Goal: Information Seeking & Learning: Learn about a topic

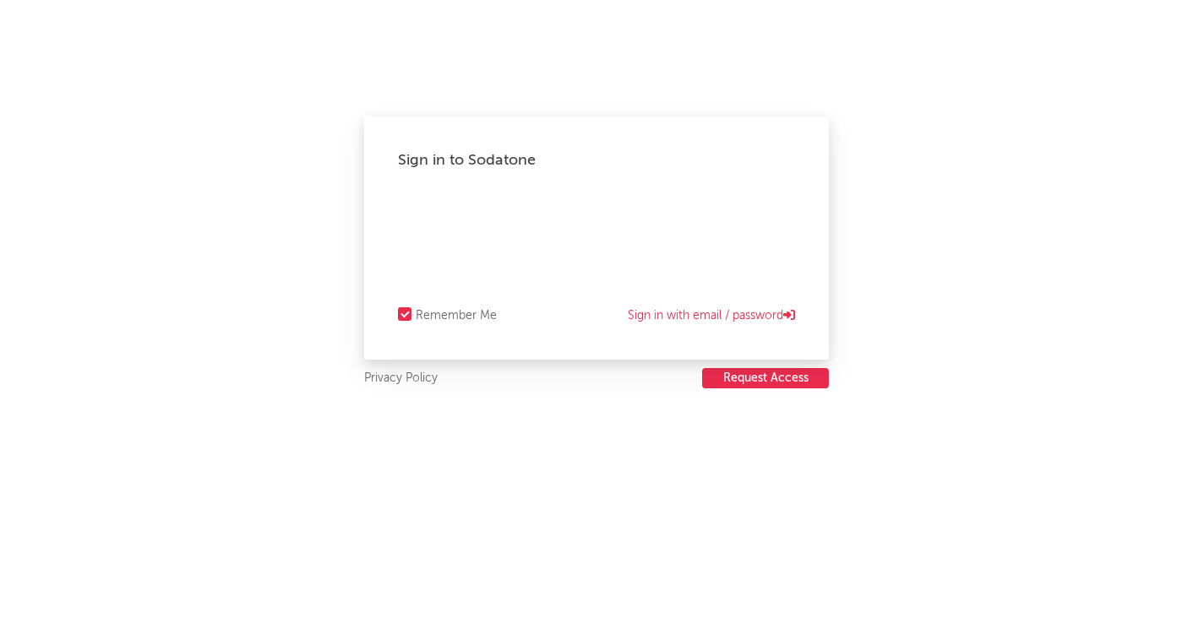
select select "recorded_music"
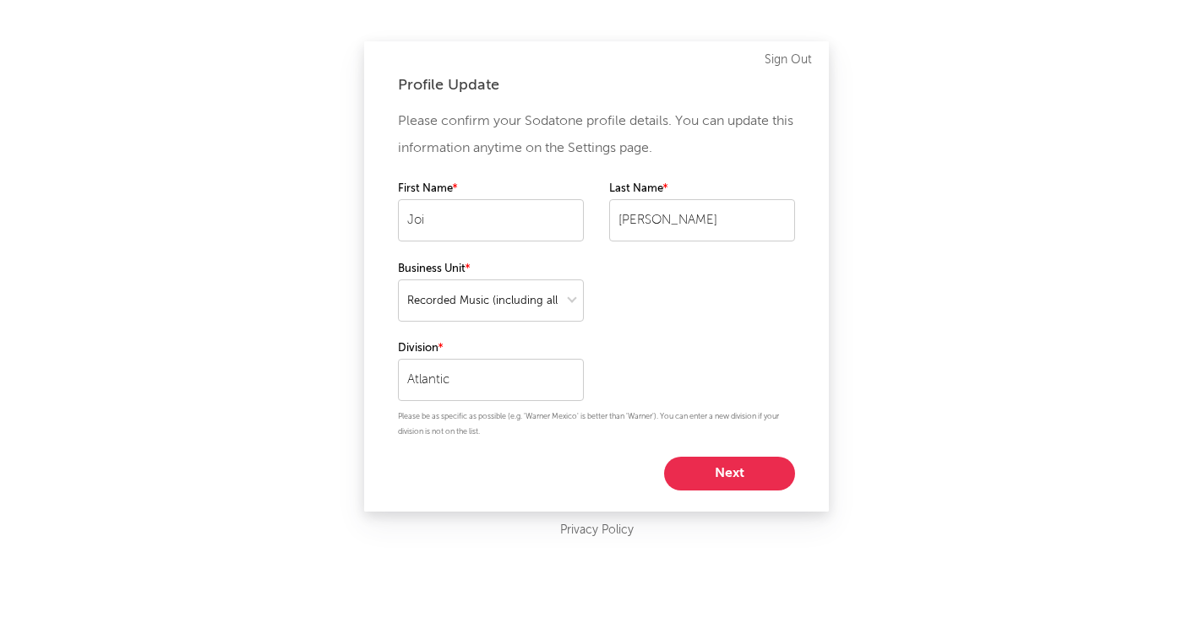
click at [704, 466] on button "Next" at bounding box center [729, 474] width 131 height 34
select select "other"
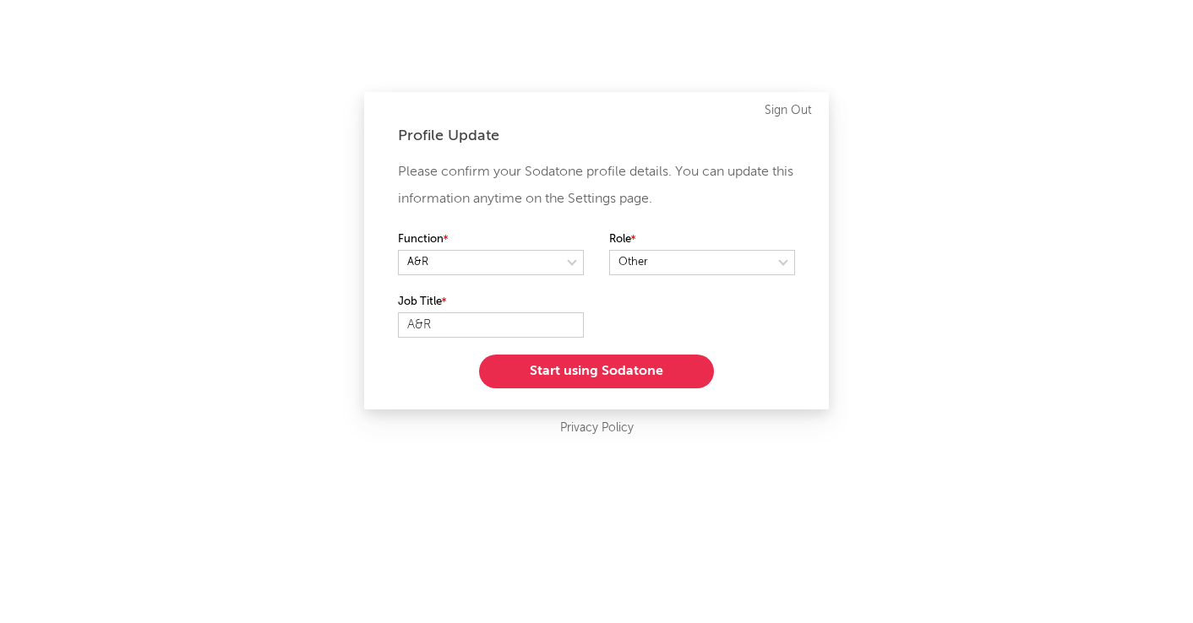
click at [626, 371] on button "Start using Sodatone" at bounding box center [596, 372] width 235 height 34
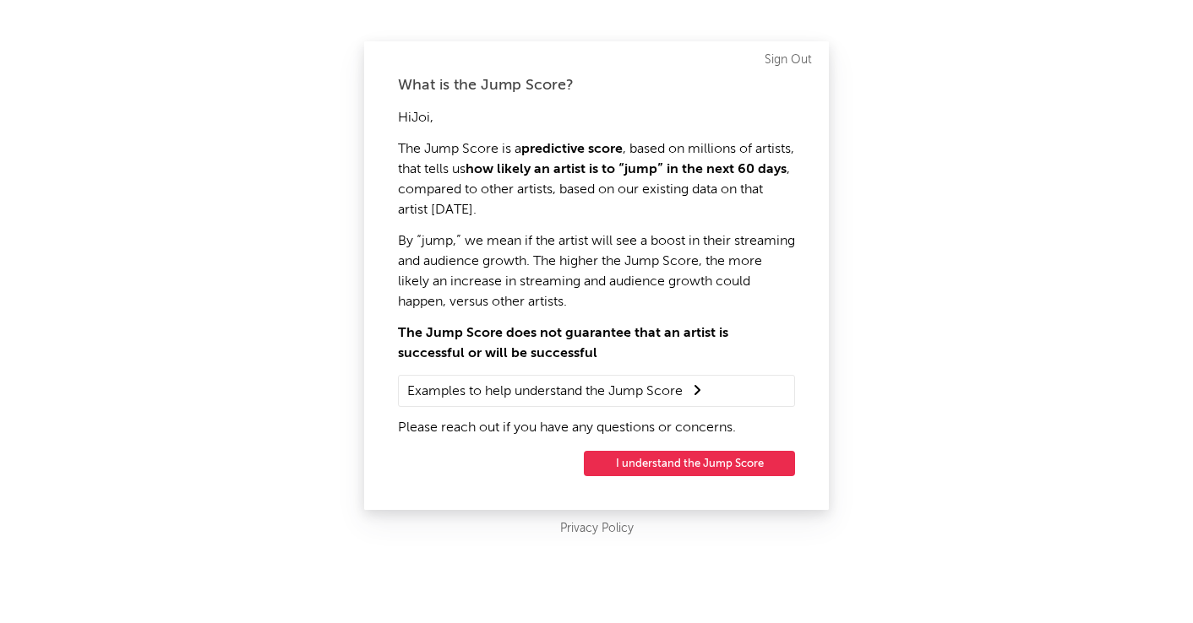
click at [634, 462] on button "I understand the Jump Score" at bounding box center [689, 463] width 211 height 25
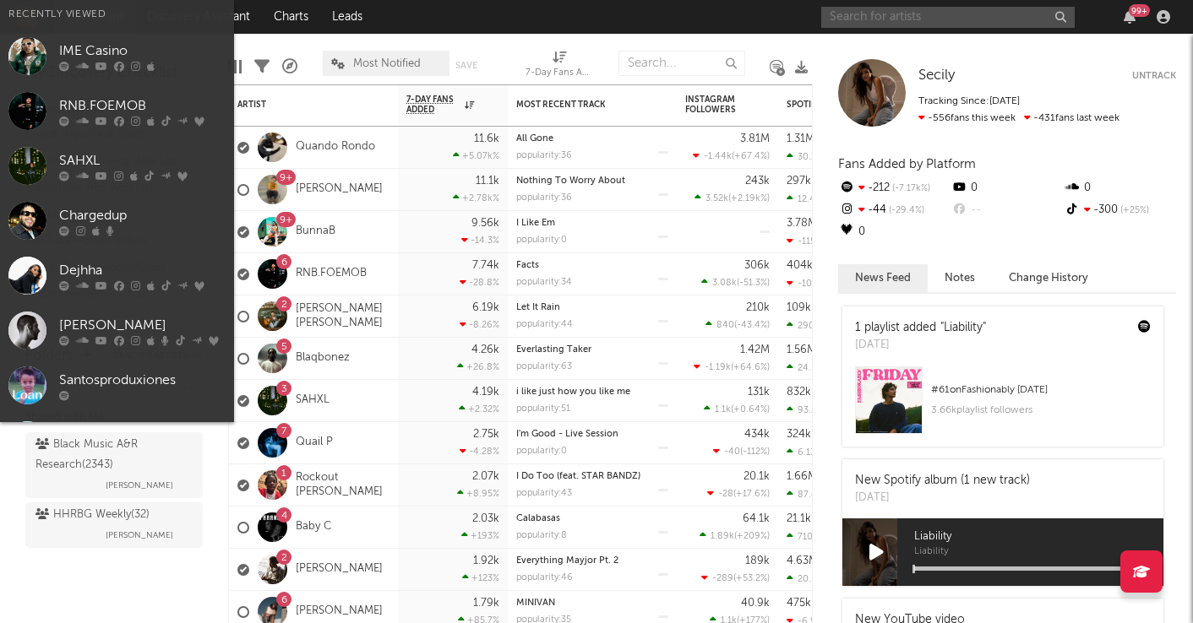
click at [948, 23] on input "text" at bounding box center [947, 17] width 253 height 21
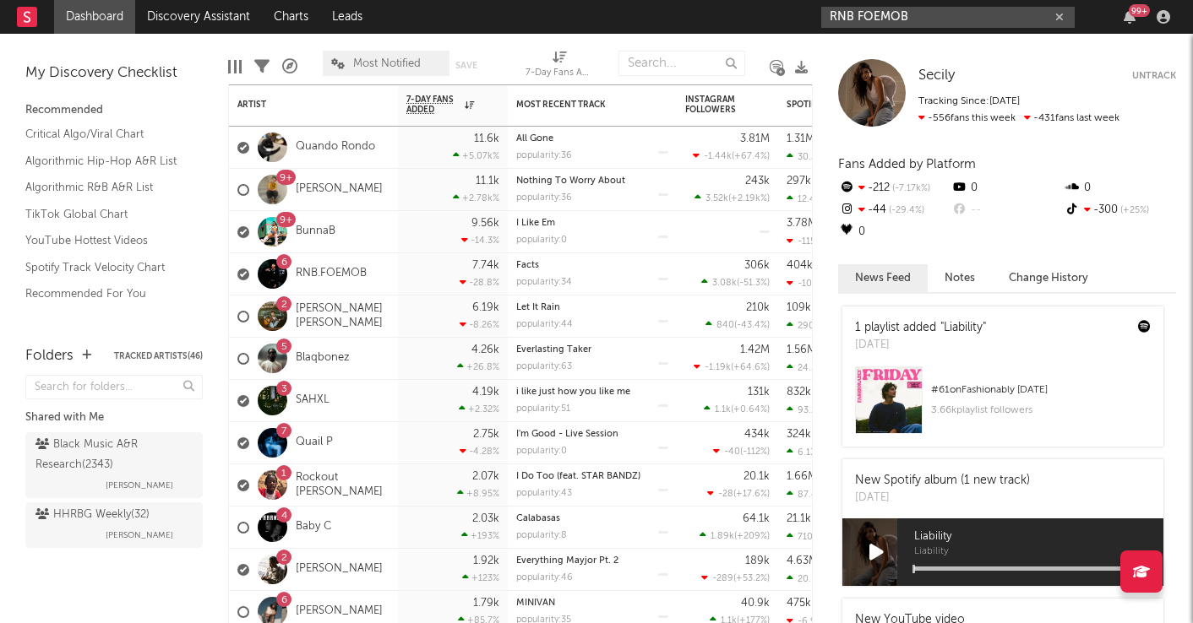
click at [868, 7] on input "RNB FOEMOB" at bounding box center [947, 17] width 253 height 21
type input "RNB FOEMOB"
click at [867, 3] on div "RNB FOEMOB 99 +" at bounding box center [998, 17] width 355 height 34
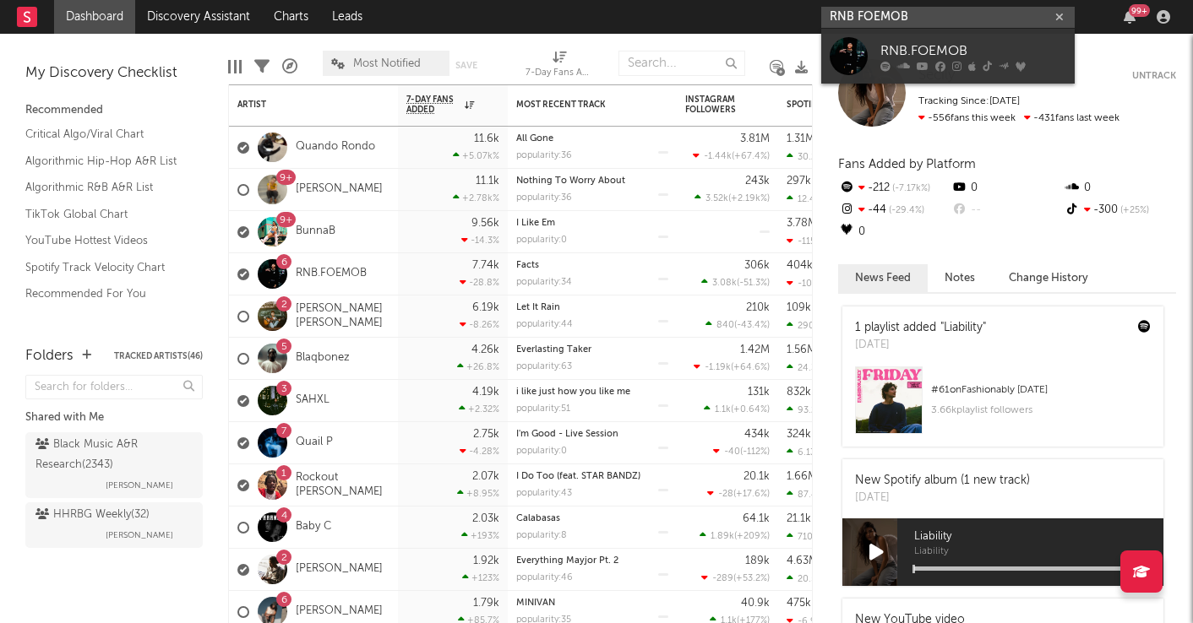
click at [861, 15] on input "RNB FOEMOB" at bounding box center [947, 17] width 253 height 21
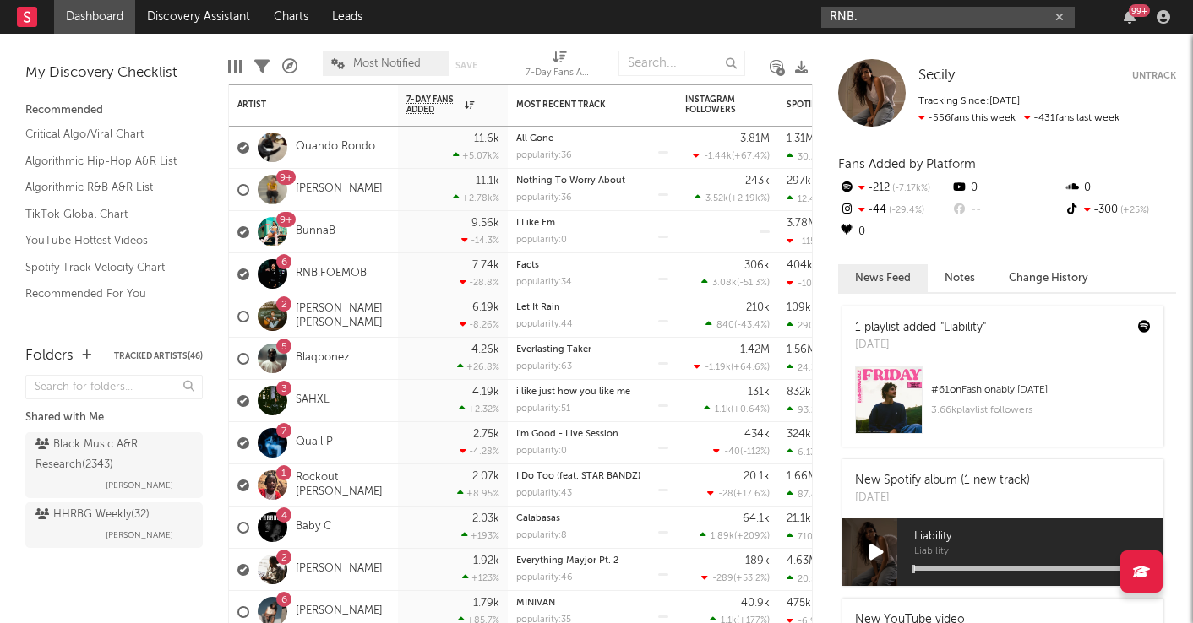
click at [892, 17] on input "RNB." at bounding box center [947, 17] width 253 height 21
click at [878, 16] on input "[DOMAIN_NAME]" at bounding box center [947, 17] width 253 height 21
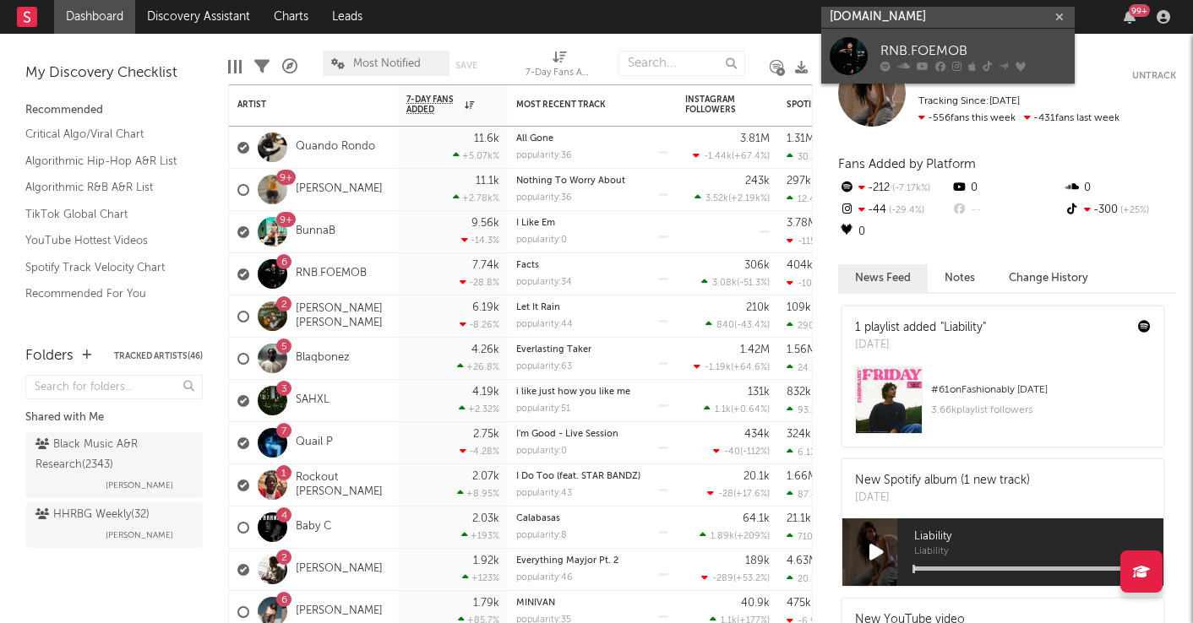
type input "[DOMAIN_NAME]"
click at [850, 54] on div at bounding box center [848, 56] width 38 height 38
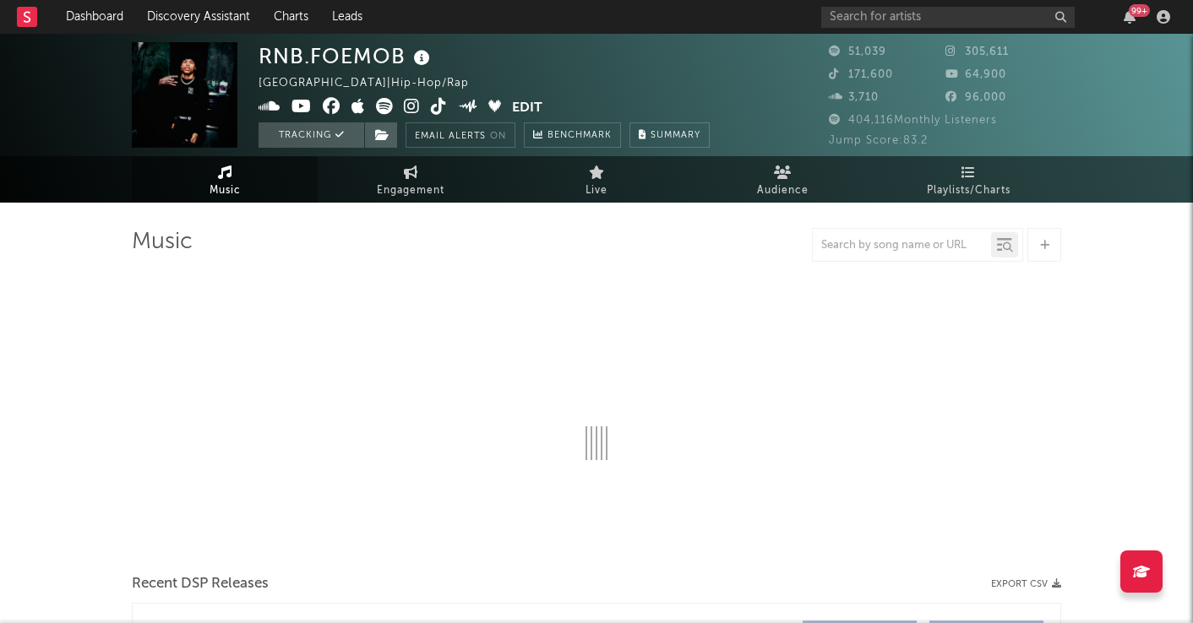
select select "6m"
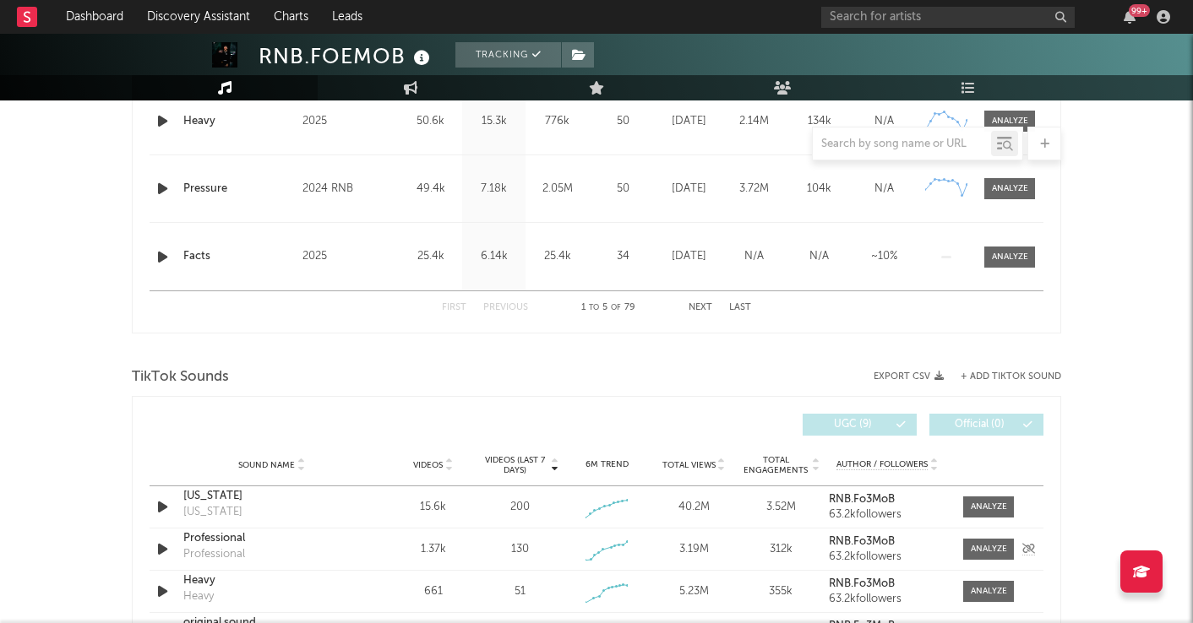
scroll to position [856, 0]
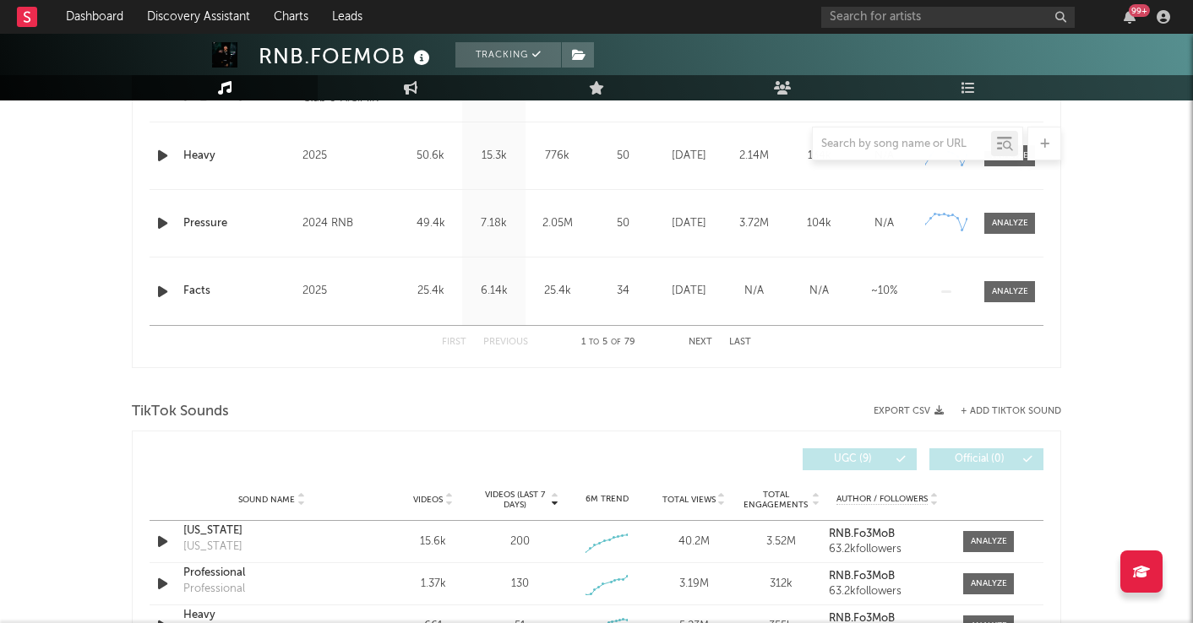
click at [198, 293] on div "Facts" at bounding box center [238, 291] width 111 height 17
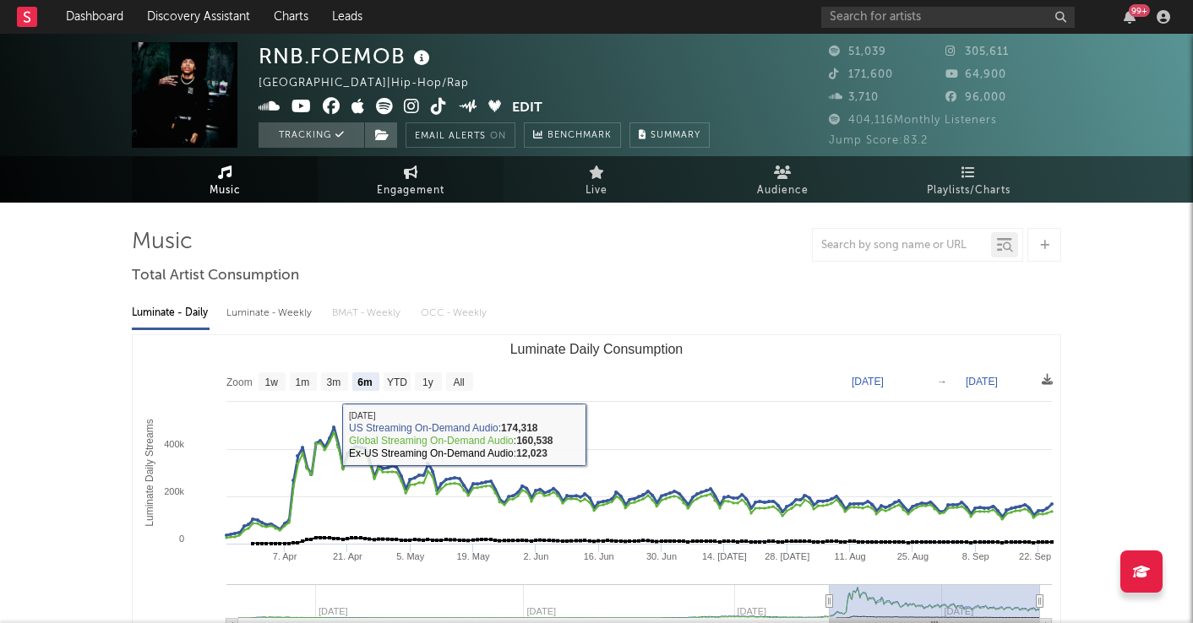
scroll to position [0, 0]
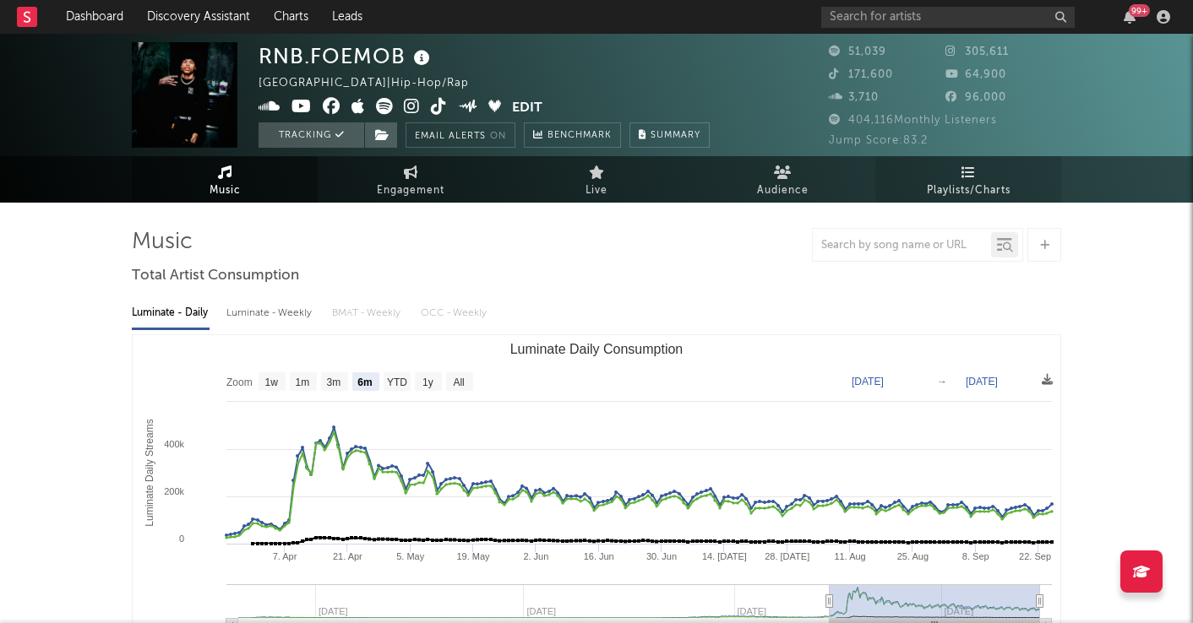
click at [972, 183] on span "Playlists/Charts" at bounding box center [969, 191] width 84 height 20
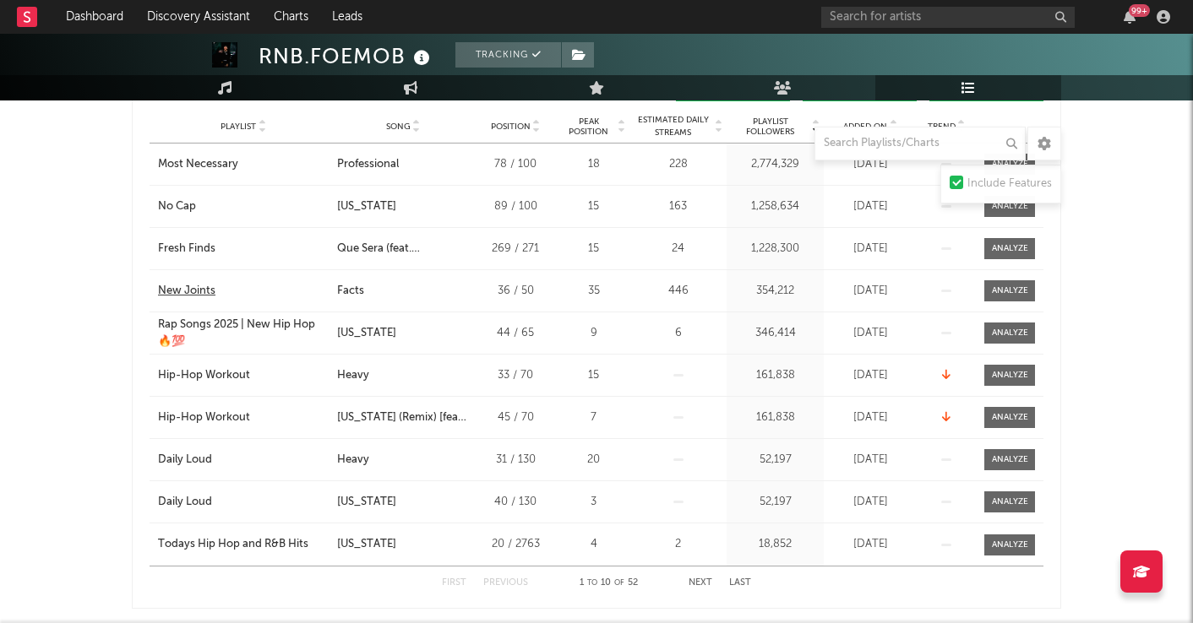
scroll to position [687, 0]
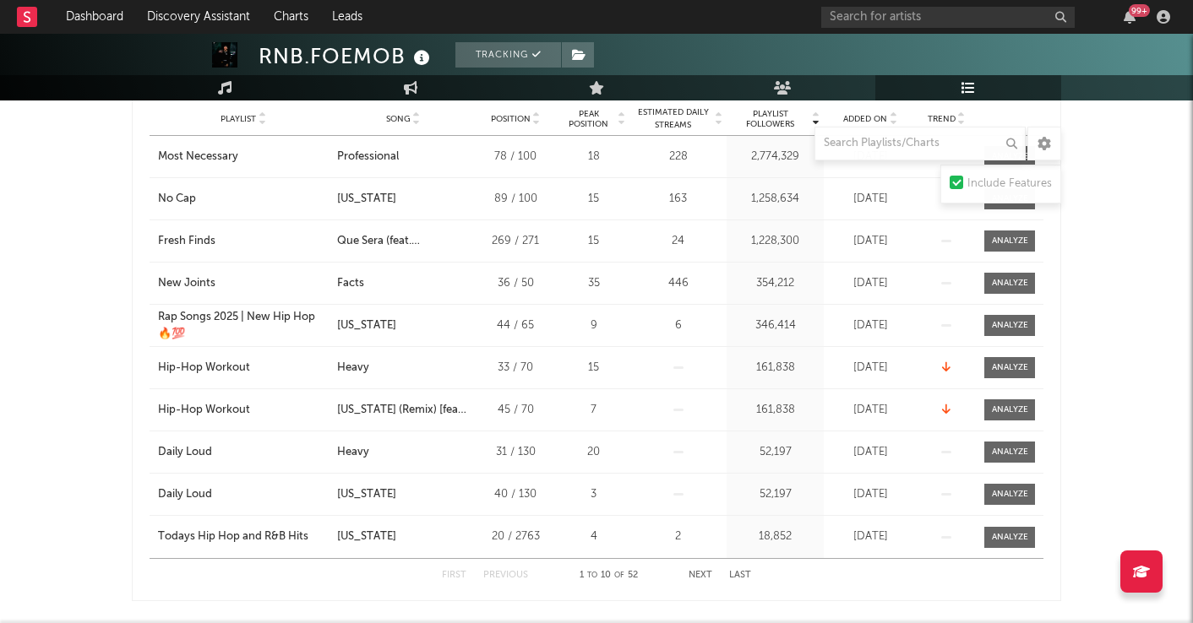
click at [702, 578] on button "Next" at bounding box center [700, 575] width 24 height 9
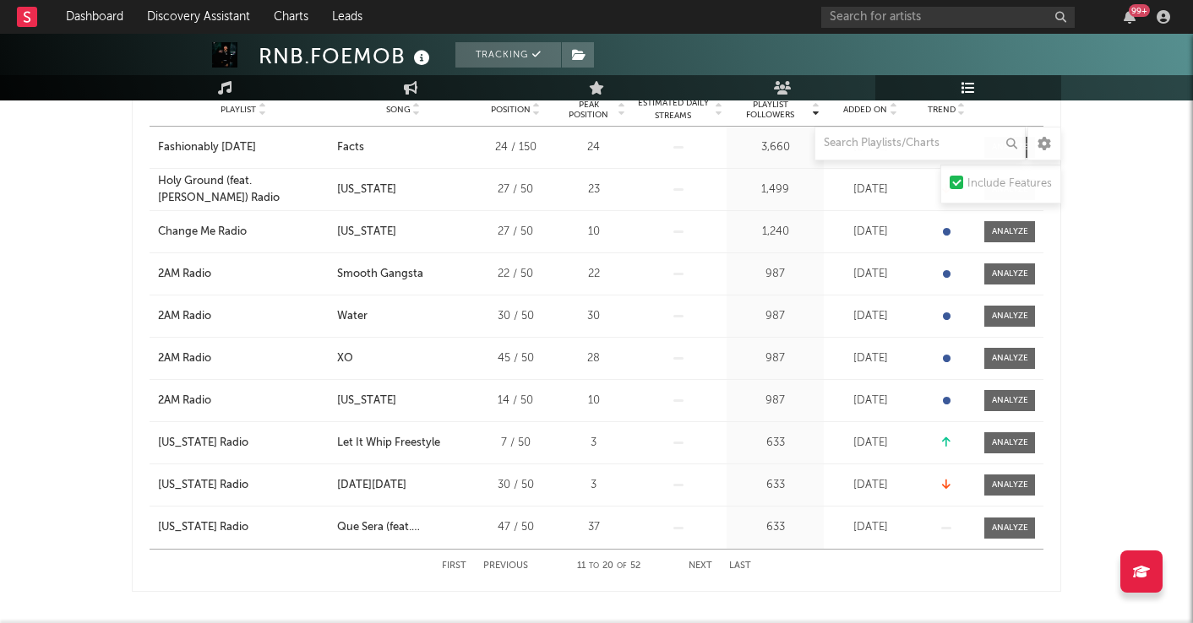
scroll to position [693, 0]
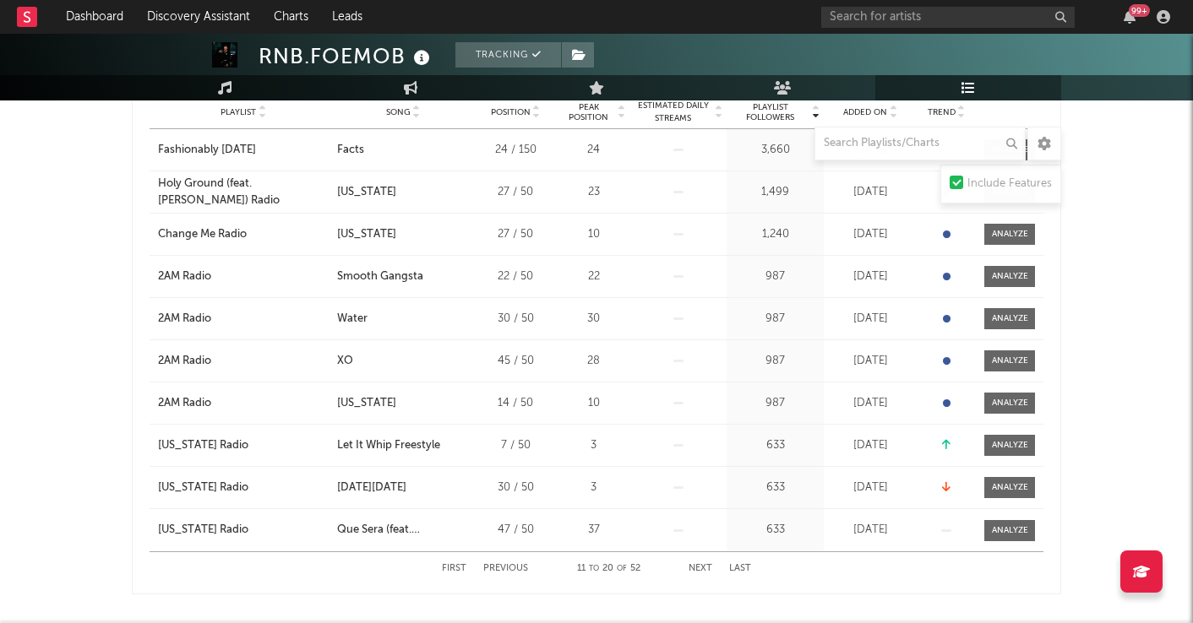
click at [701, 570] on button "Next" at bounding box center [700, 568] width 24 height 9
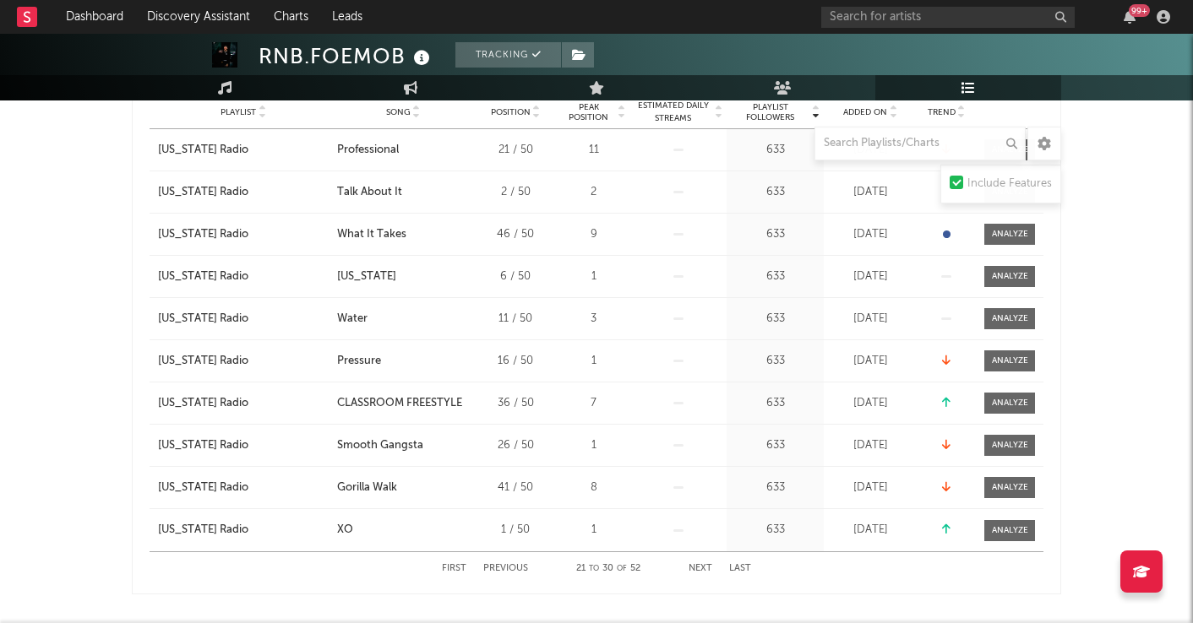
click at [701, 570] on button "Next" at bounding box center [700, 568] width 24 height 9
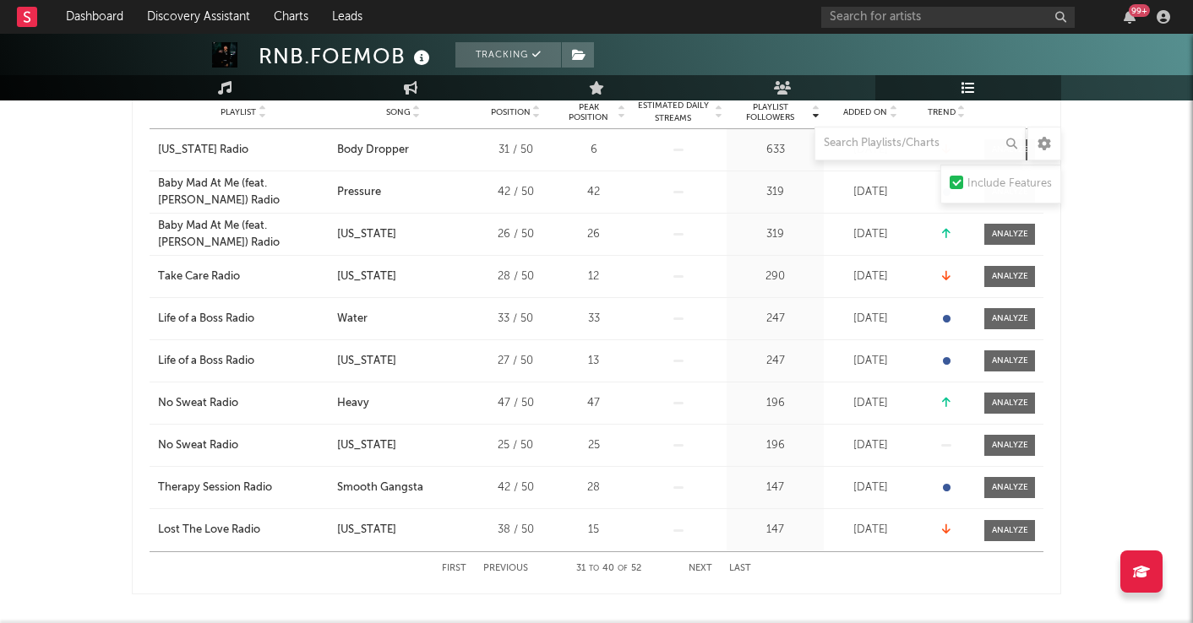
click at [701, 570] on button "Next" at bounding box center [700, 568] width 24 height 9
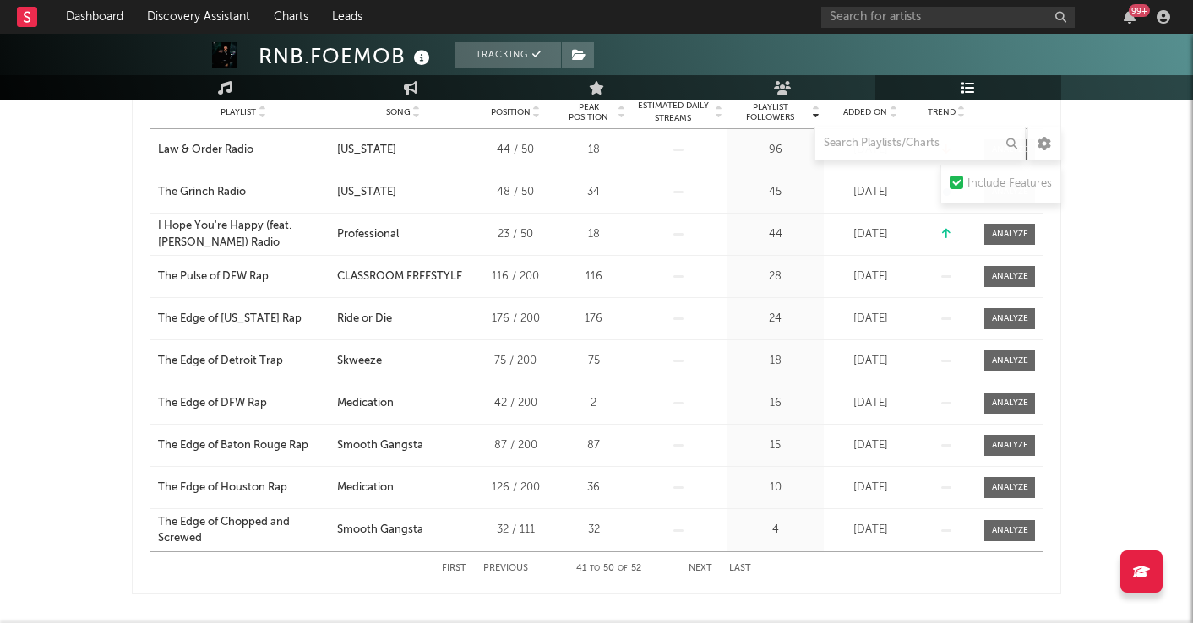
click at [700, 571] on button "Next" at bounding box center [700, 568] width 24 height 9
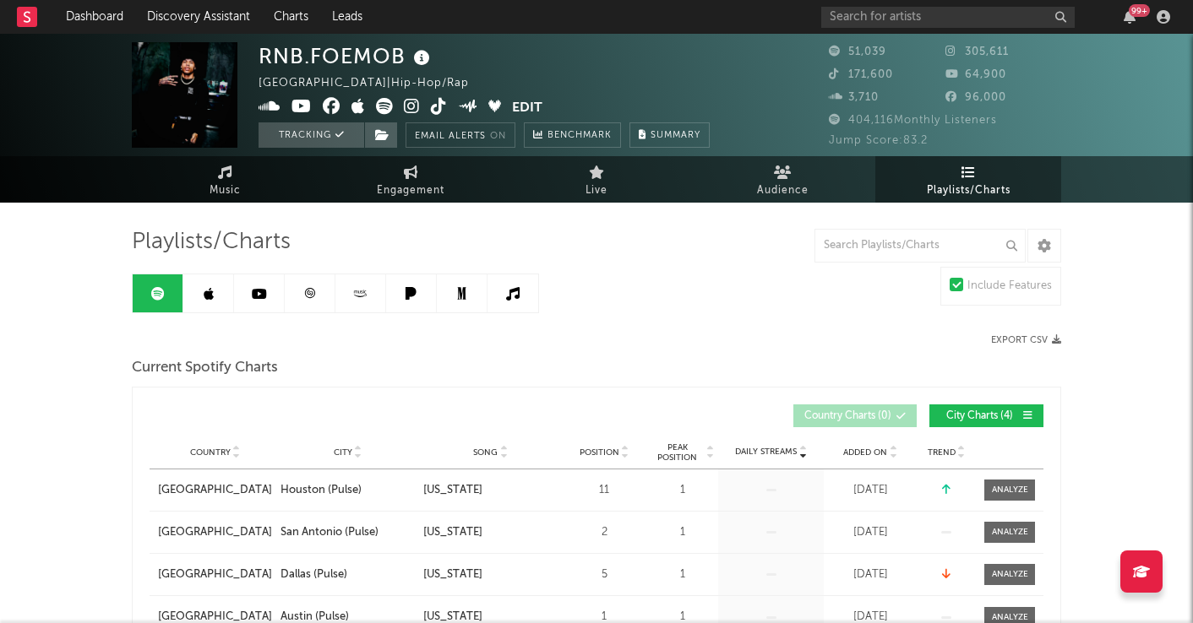
scroll to position [0, 0]
click at [209, 292] on icon at bounding box center [209, 294] width 10 height 14
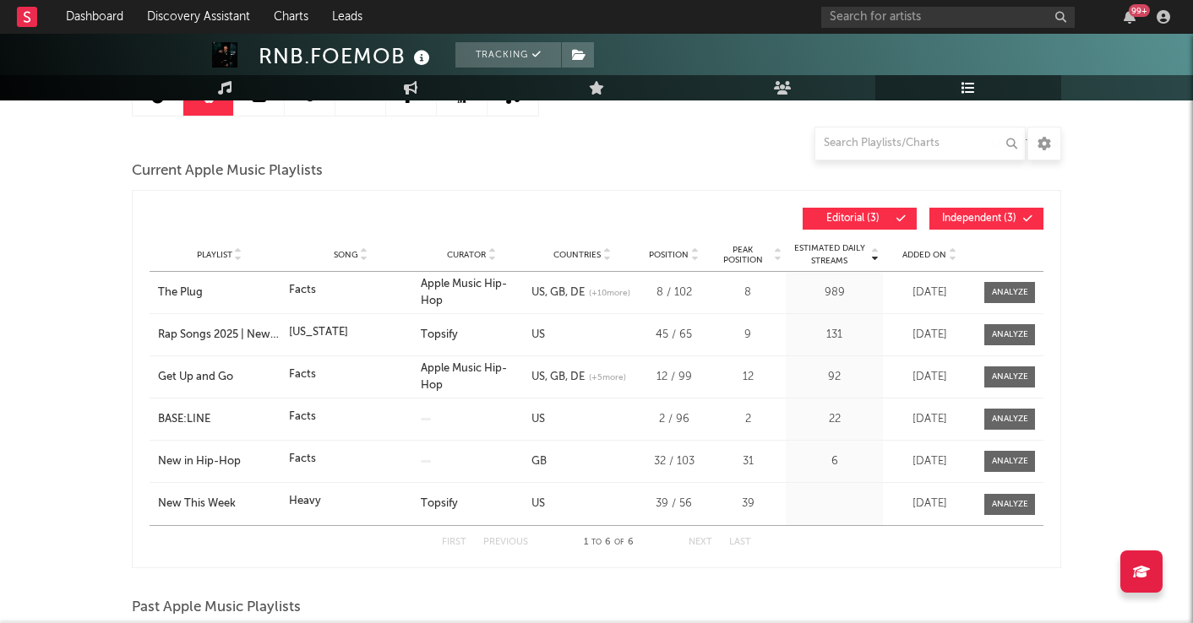
scroll to position [164, 0]
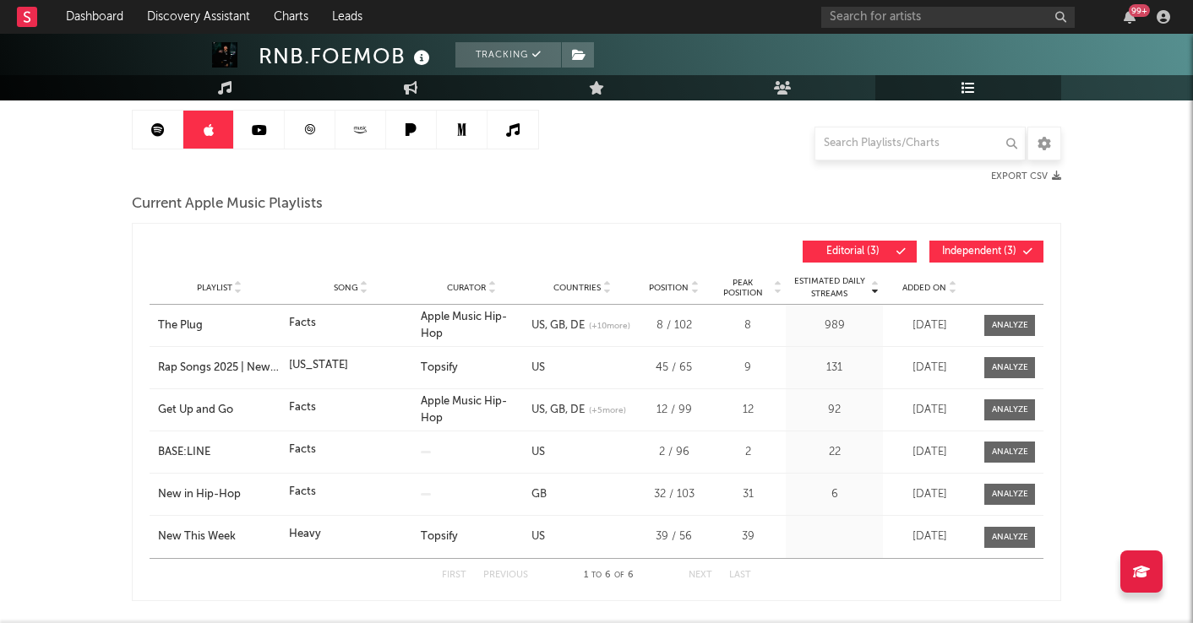
click at [855, 253] on span "Editorial ( 3 )" at bounding box center [852, 252] width 78 height 10
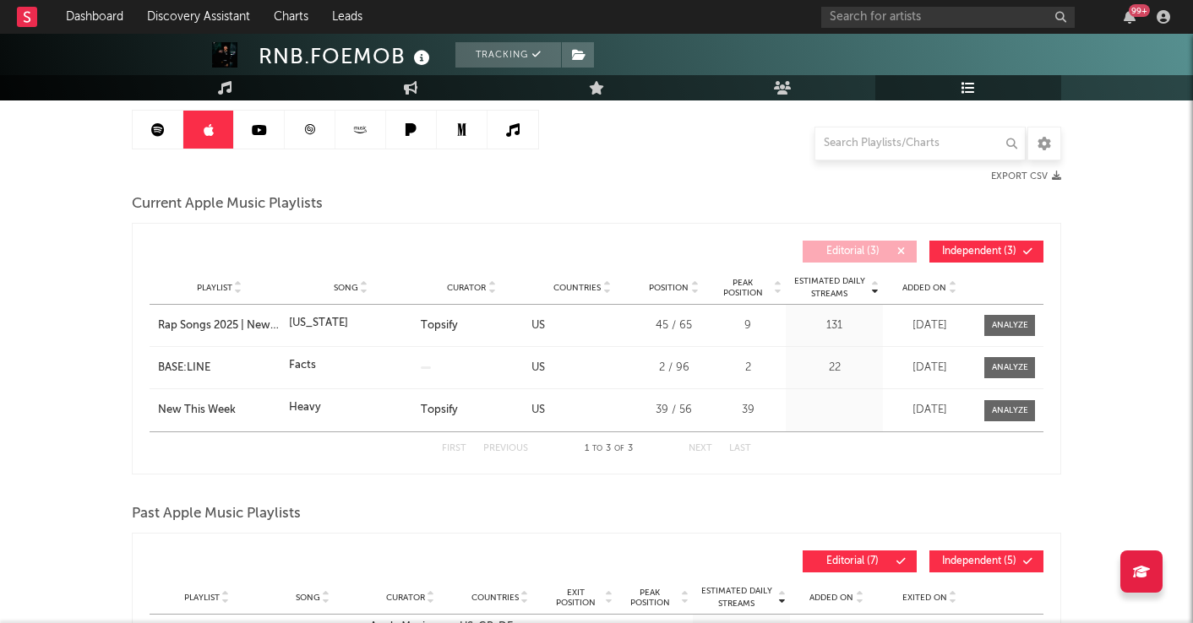
click at [857, 253] on span "Editorial ( 3 )" at bounding box center [852, 252] width 78 height 10
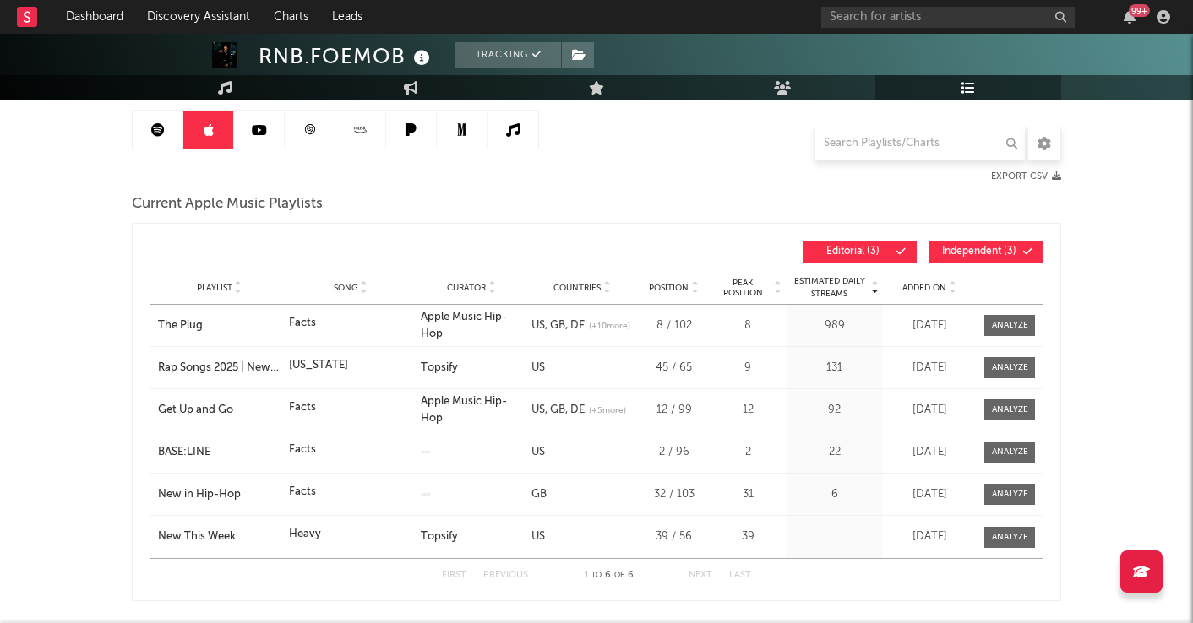
click at [986, 253] on span "Independent ( 3 )" at bounding box center [979, 252] width 78 height 10
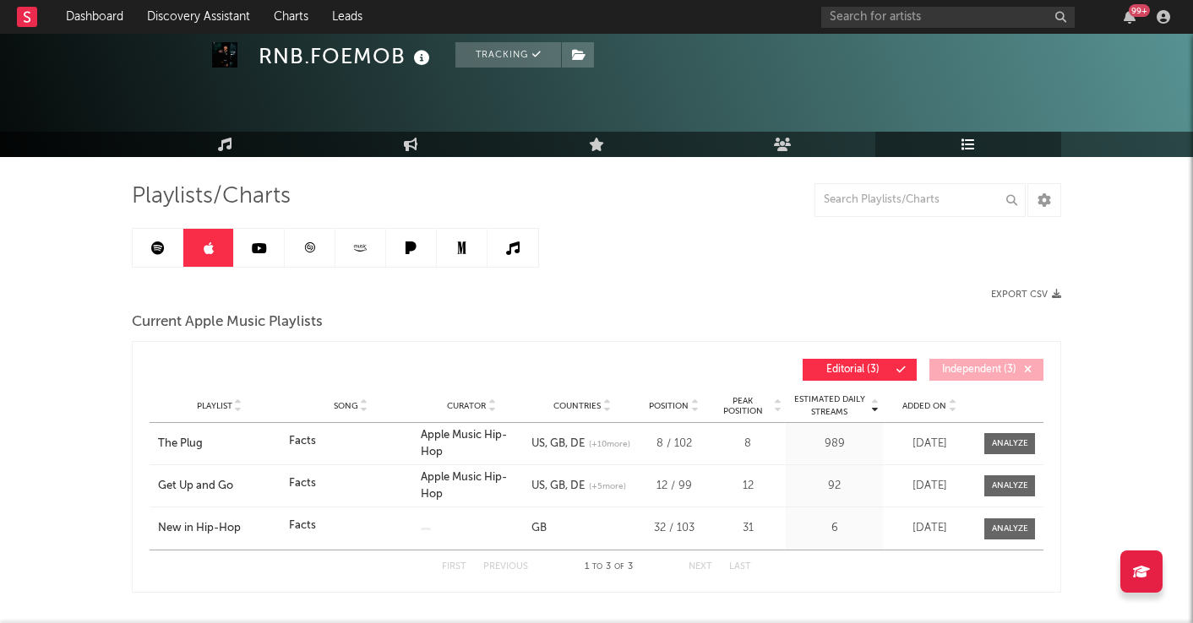
scroll to position [55, 0]
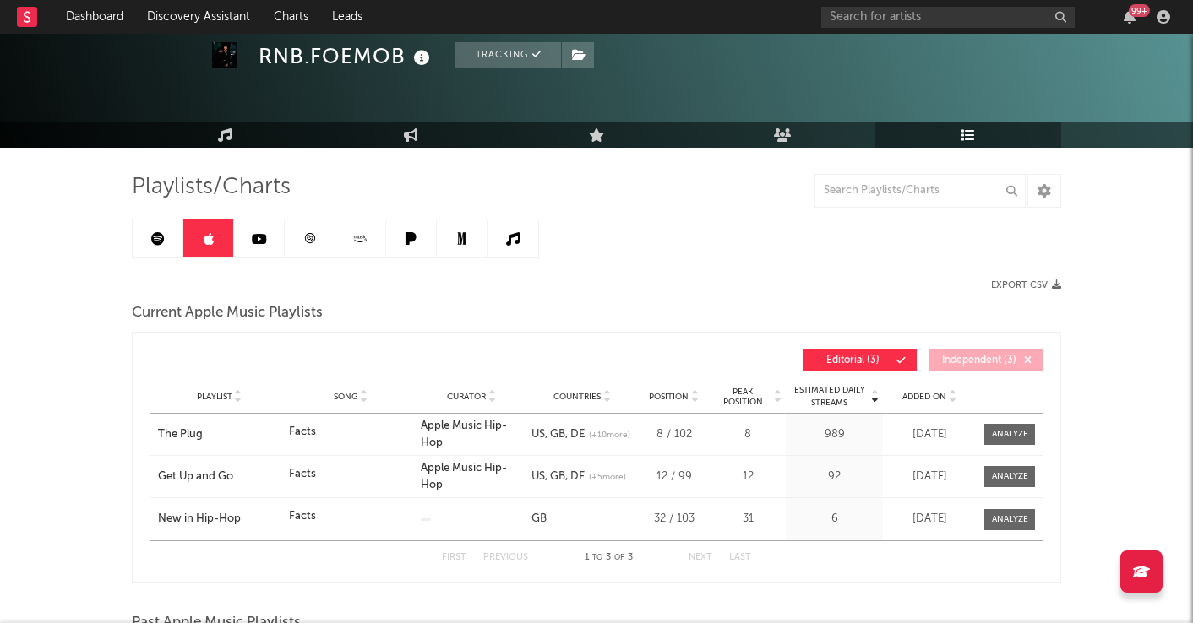
click at [998, 364] on span "Independent ( 3 )" at bounding box center [979, 361] width 78 height 10
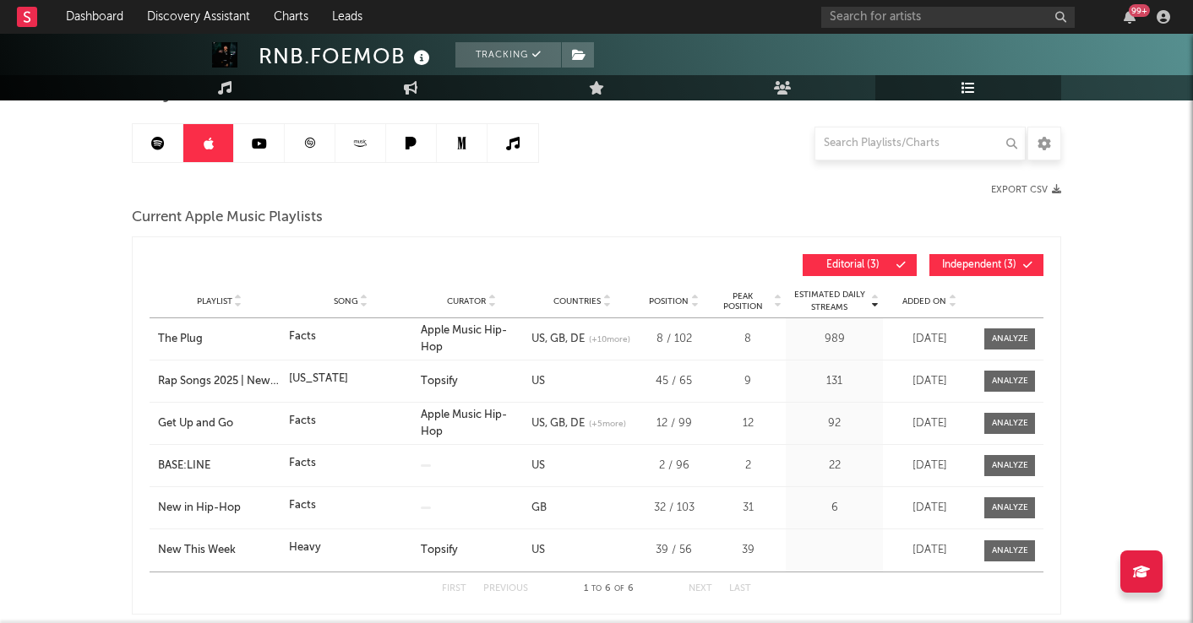
scroll to position [157, 0]
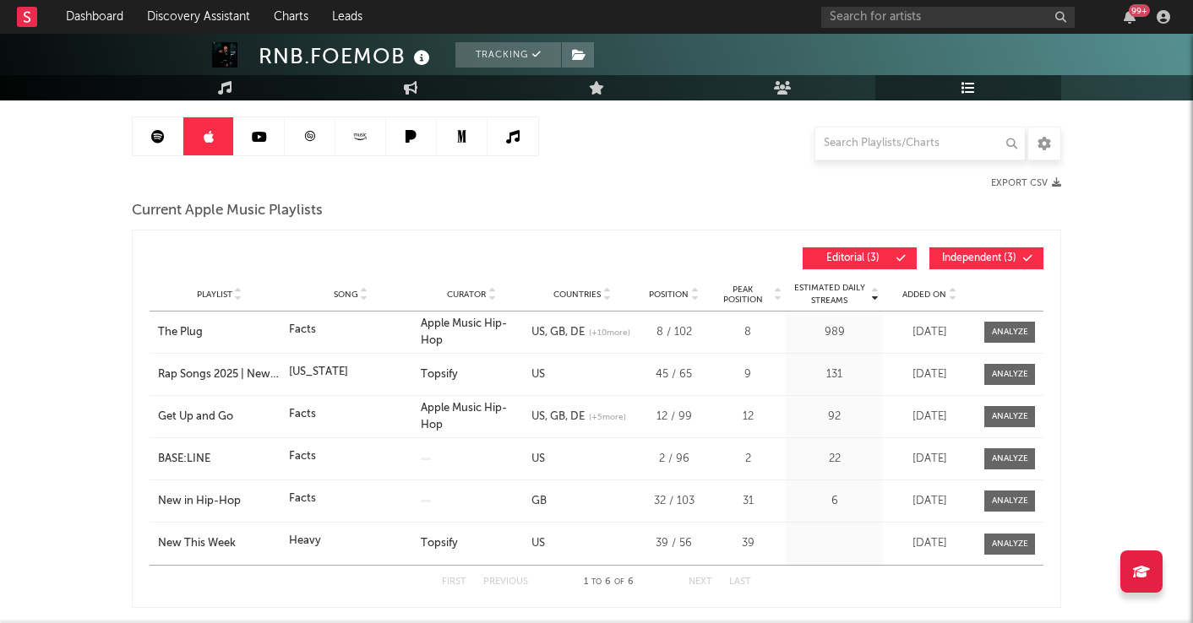
click at [872, 258] on span "Editorial ( 3 )" at bounding box center [852, 258] width 78 height 10
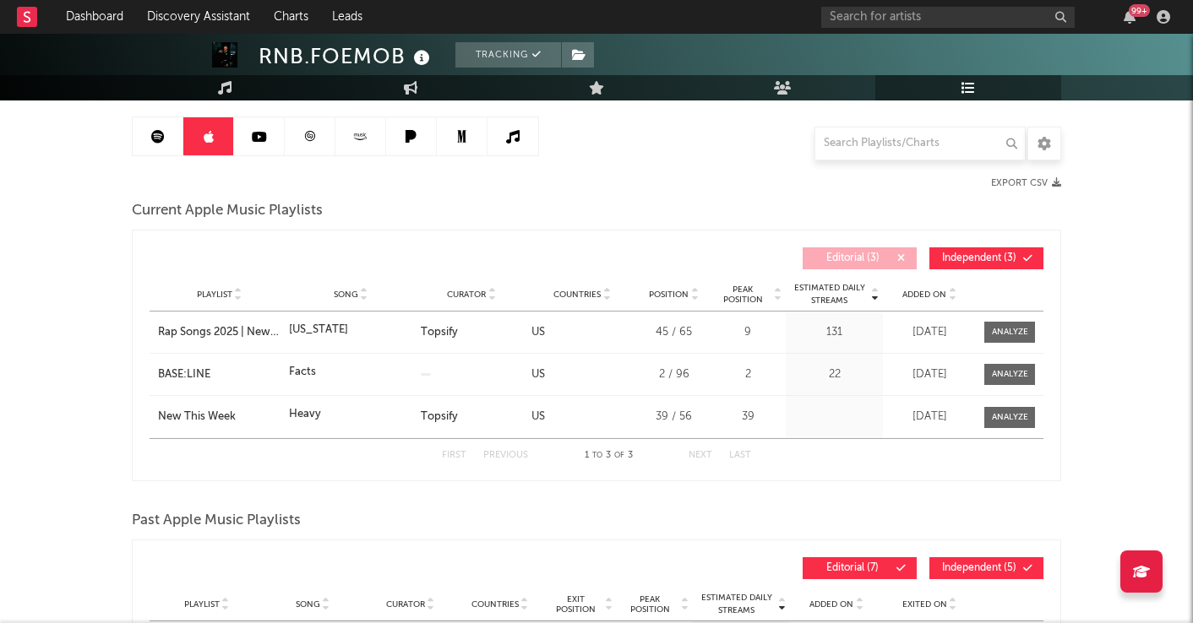
click at [259, 139] on icon at bounding box center [259, 137] width 15 height 14
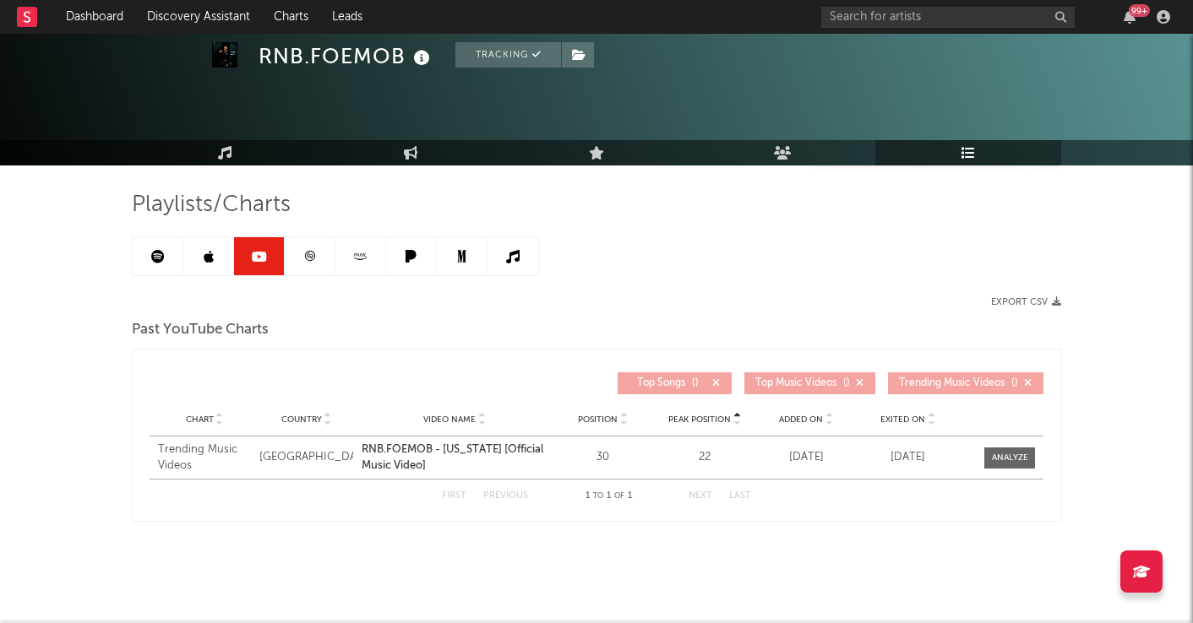
scroll to position [37, 0]
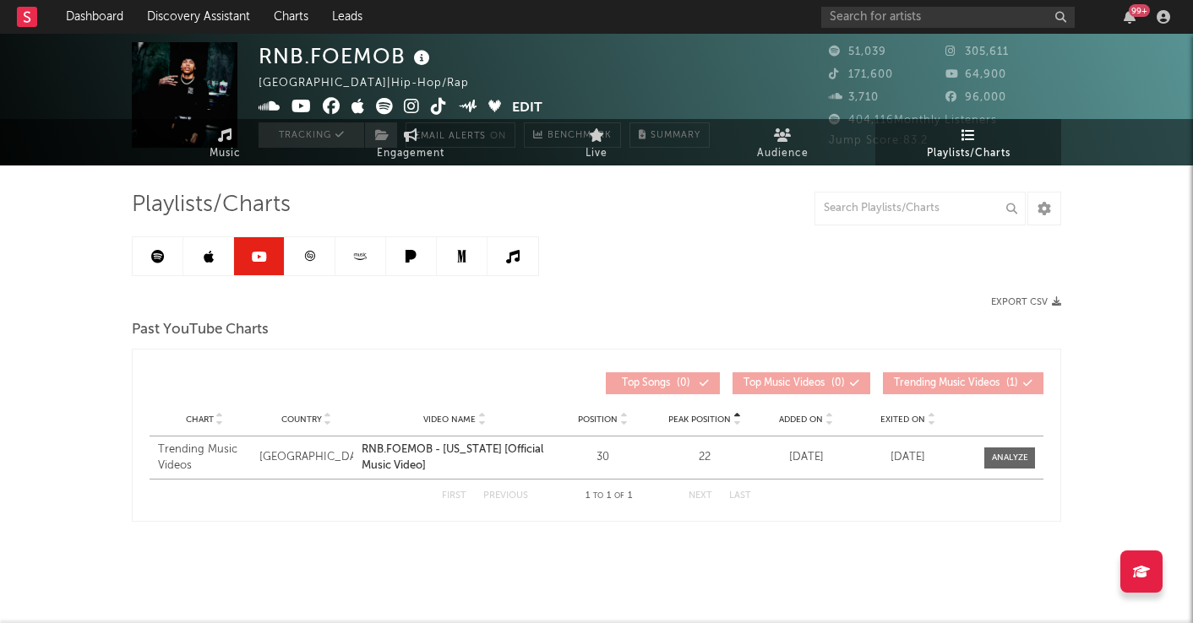
click at [313, 261] on icon at bounding box center [309, 256] width 13 height 13
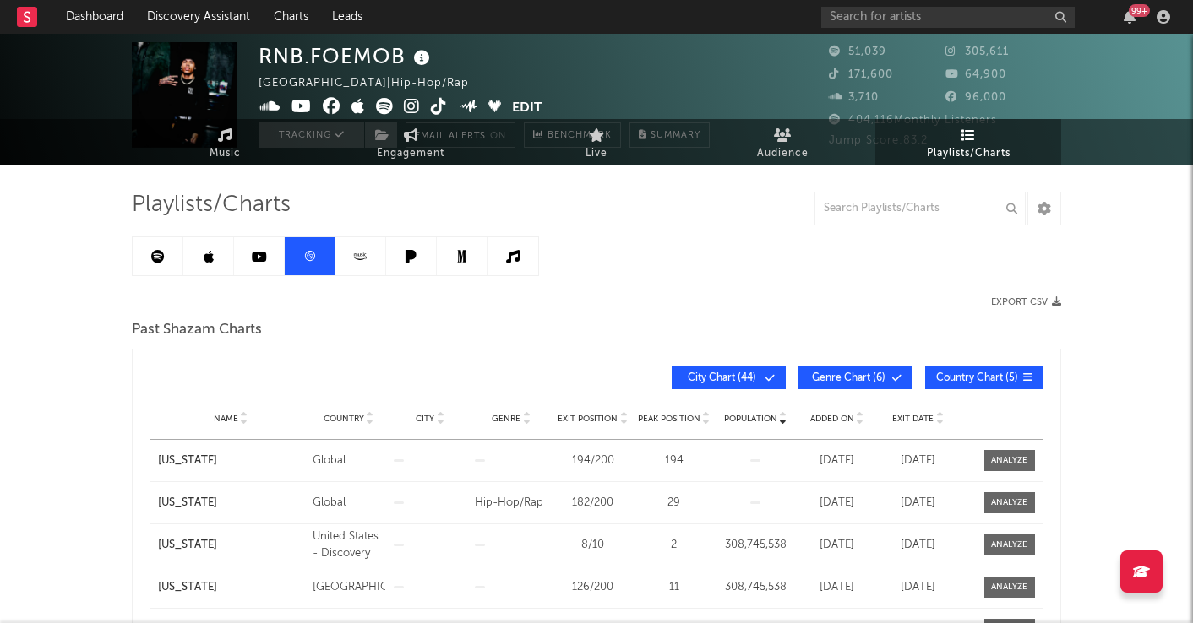
click at [167, 259] on link at bounding box center [158, 256] width 51 height 38
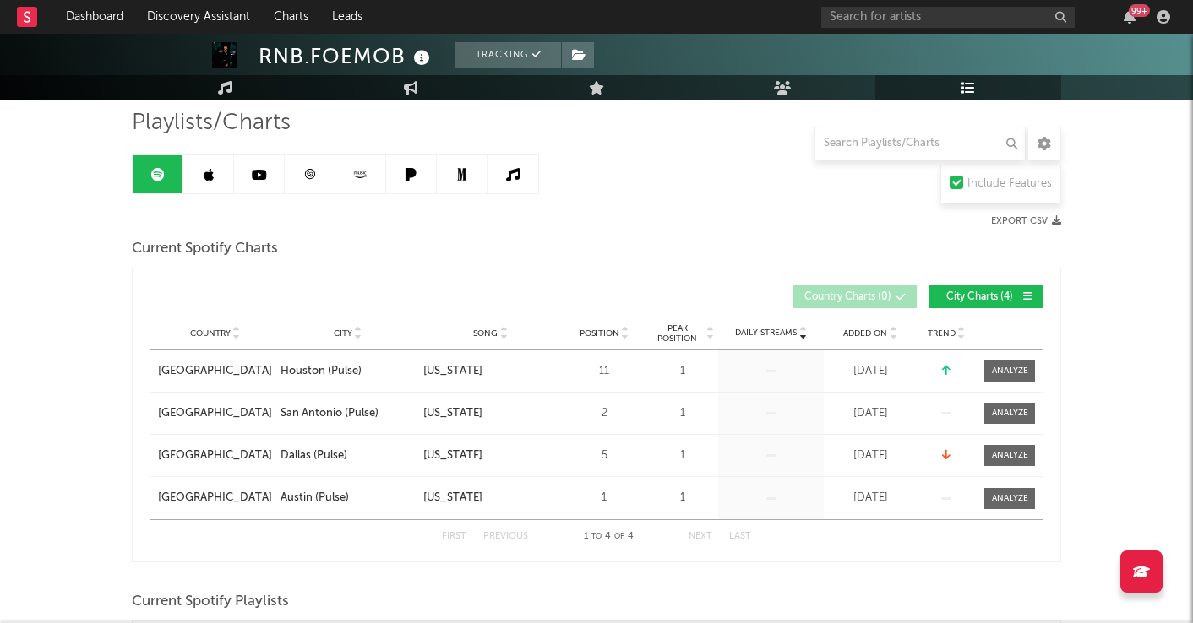
scroll to position [117, 0]
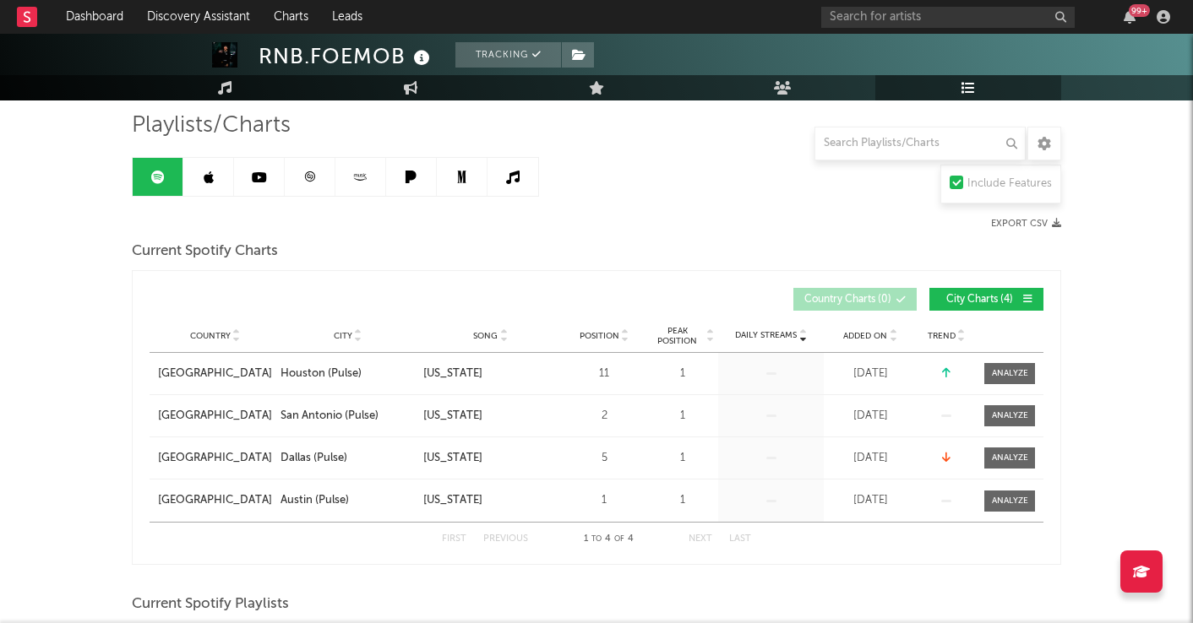
click at [900, 298] on icon at bounding box center [900, 300] width 10 height 10
click at [969, 300] on span "City Charts ( 4 )" at bounding box center [979, 300] width 78 height 10
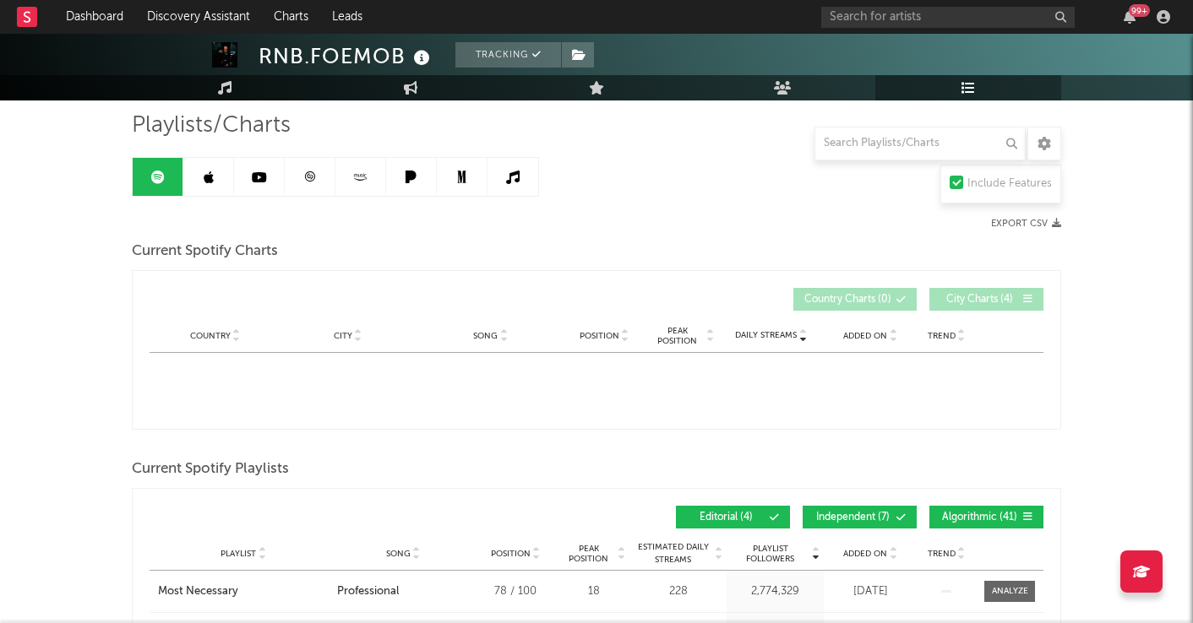
click at [969, 299] on span "City Charts ( 4 )" at bounding box center [979, 300] width 78 height 10
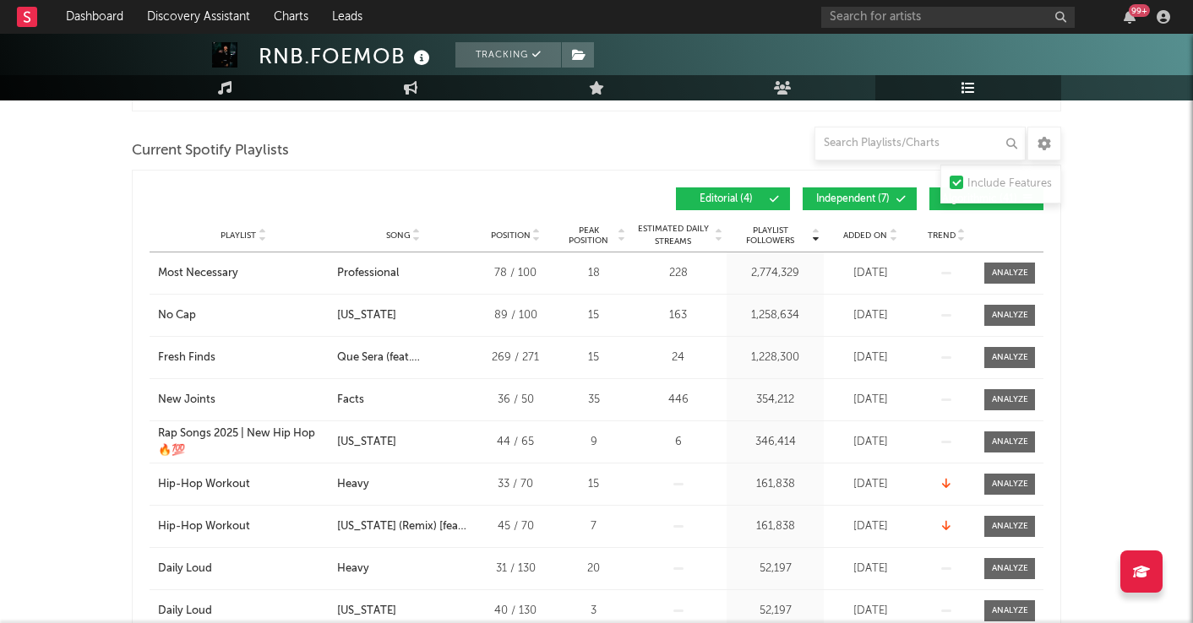
scroll to position [566, 0]
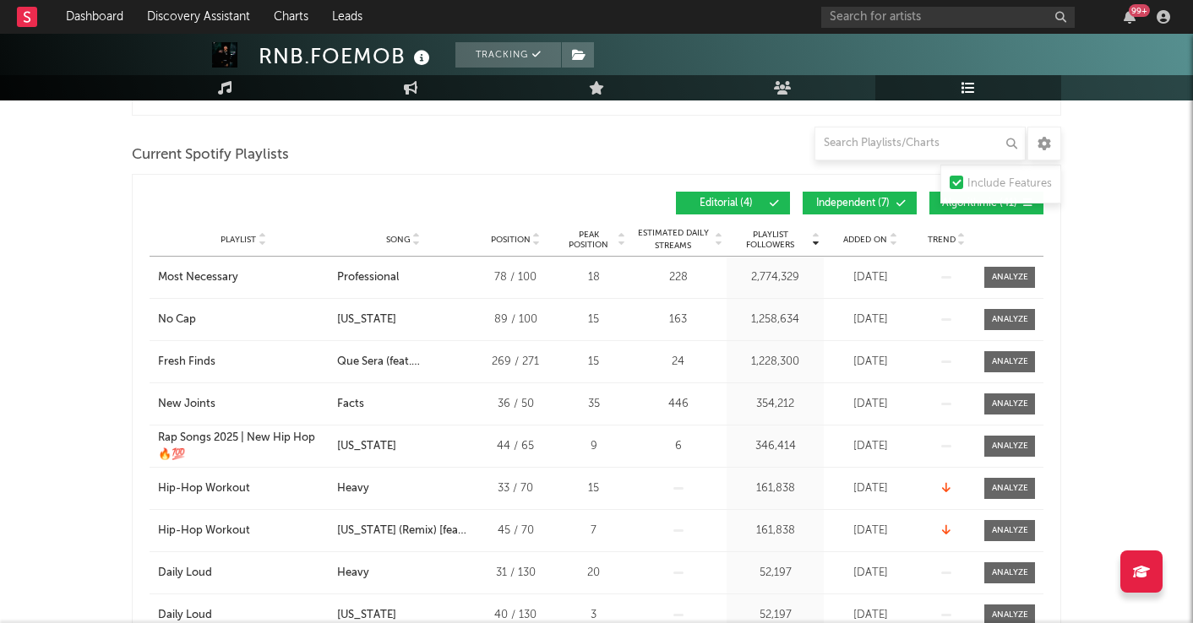
click at [825, 204] on span "Independent ( 7 )" at bounding box center [852, 203] width 78 height 10
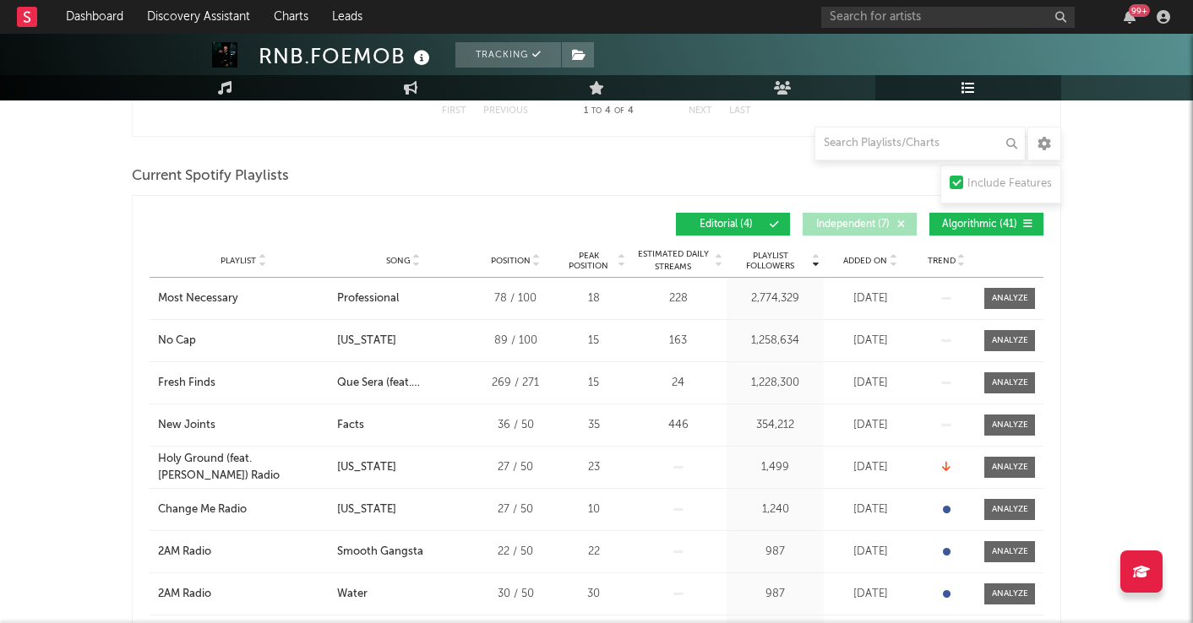
scroll to position [524, 0]
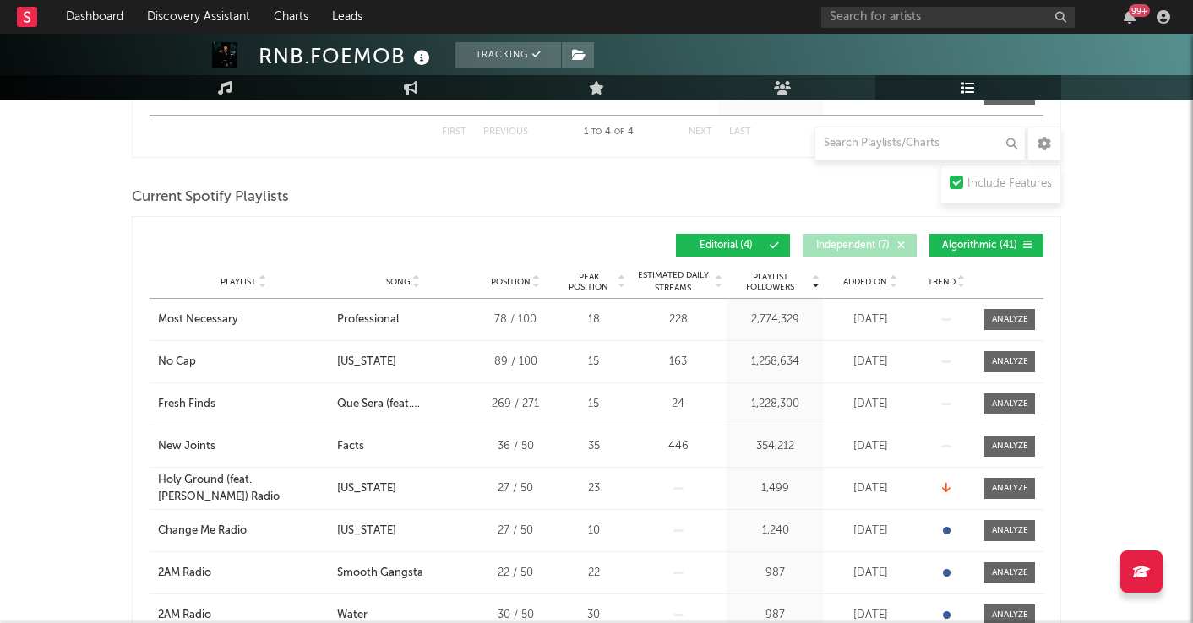
click at [979, 253] on button "Algorithmic ( 41 )" at bounding box center [986, 245] width 114 height 23
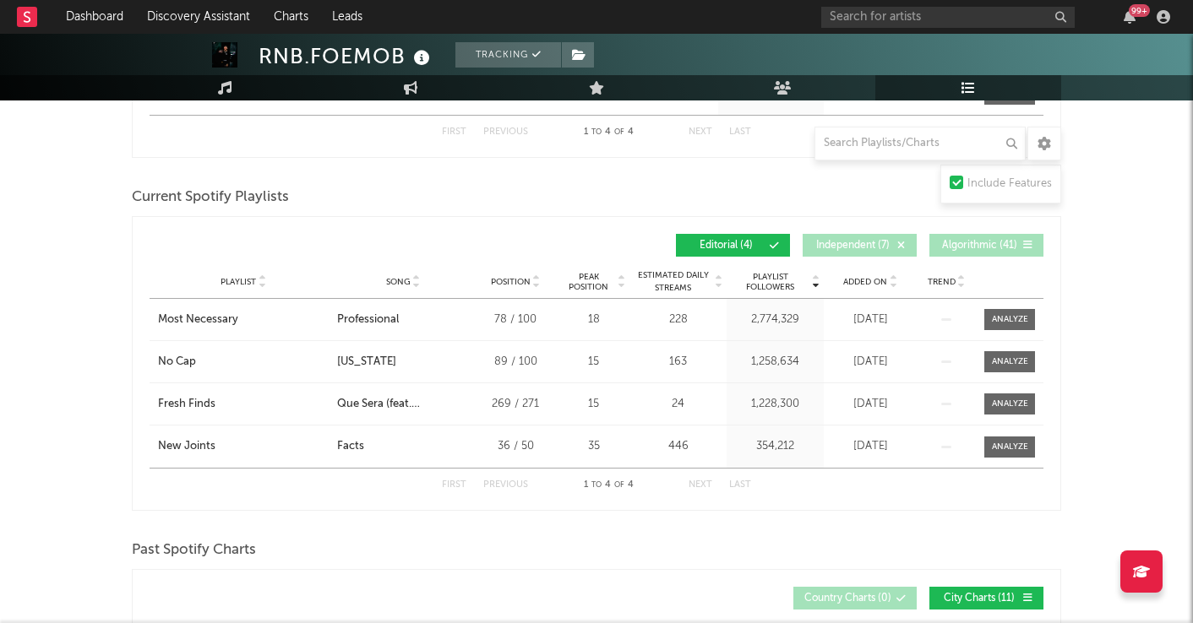
click at [753, 242] on span "Editorial ( 4 )" at bounding box center [726, 246] width 78 height 10
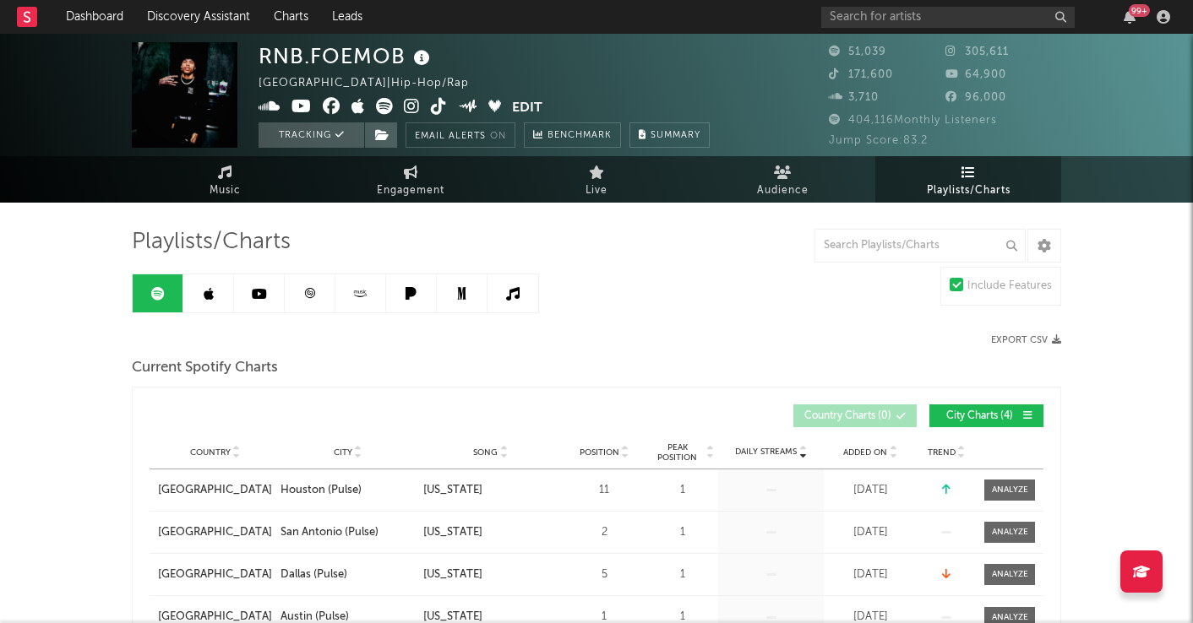
scroll to position [0, 0]
click at [783, 179] on link "Audience" at bounding box center [782, 179] width 186 height 46
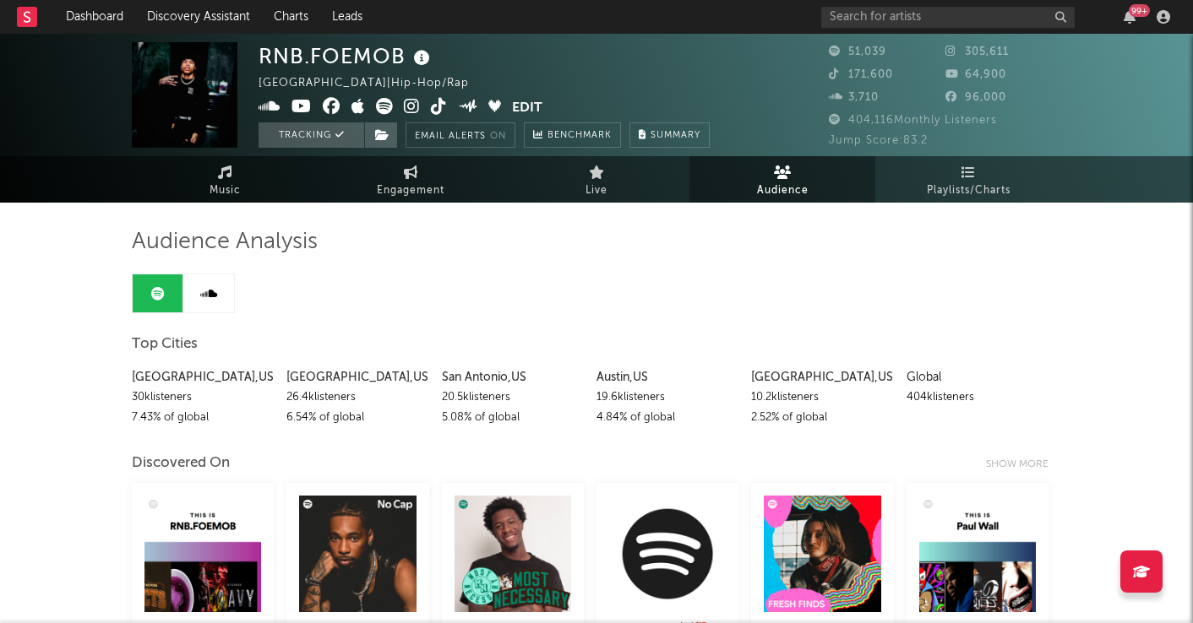
click at [202, 291] on icon at bounding box center [208, 294] width 17 height 14
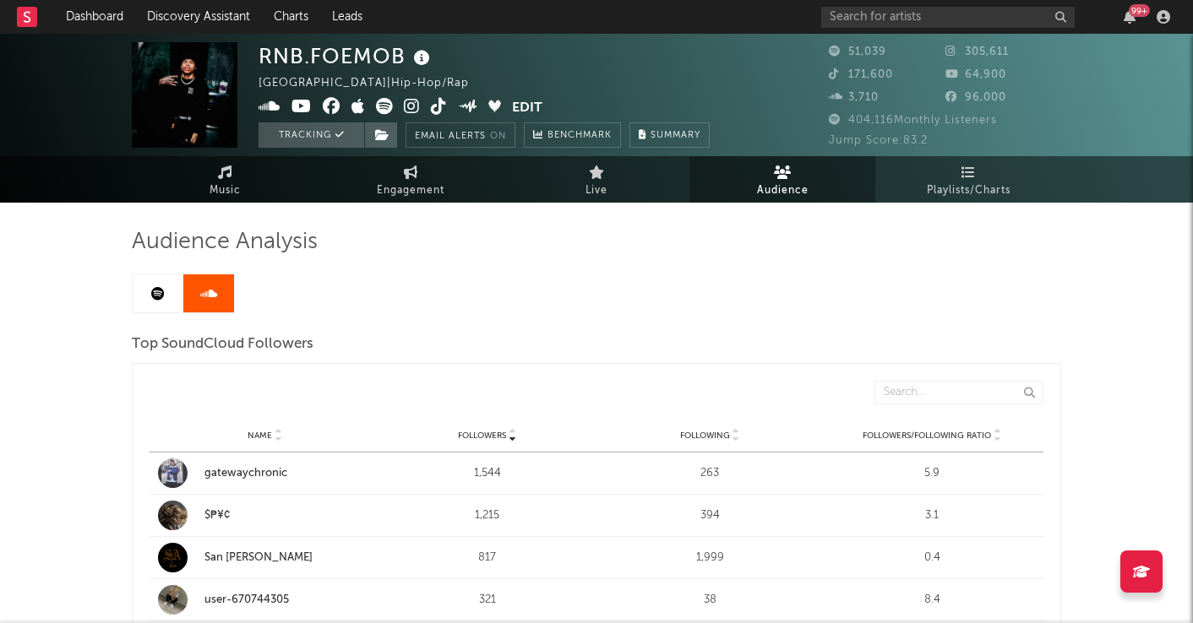
click at [148, 295] on link at bounding box center [158, 294] width 51 height 38
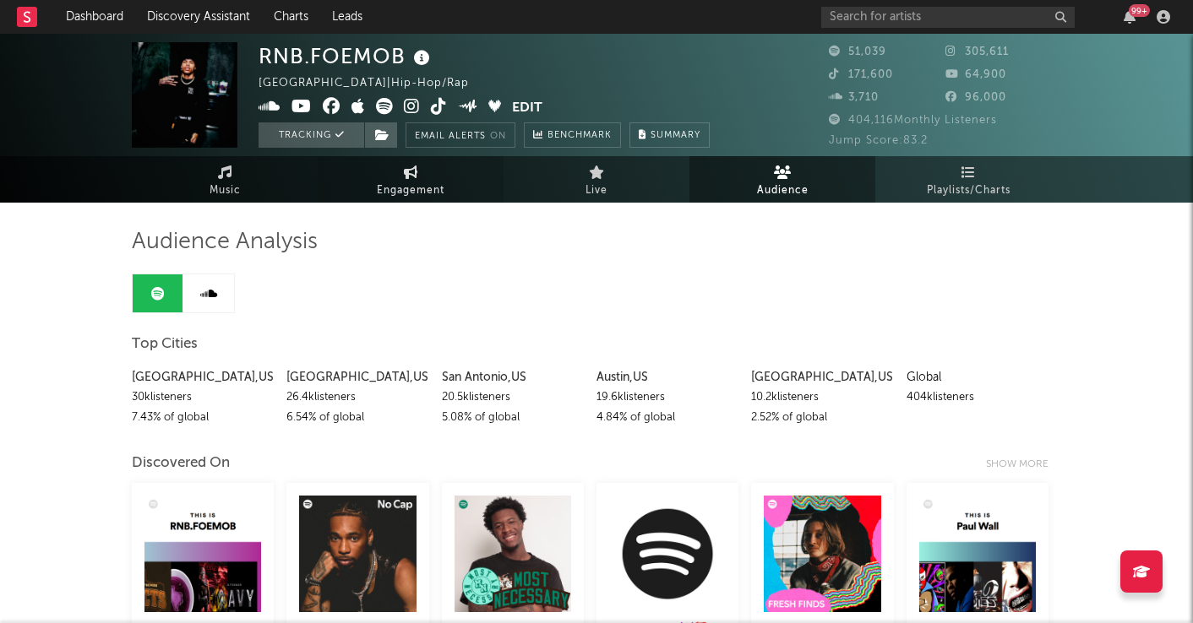
click at [416, 194] on span "Engagement" at bounding box center [411, 191] width 68 height 20
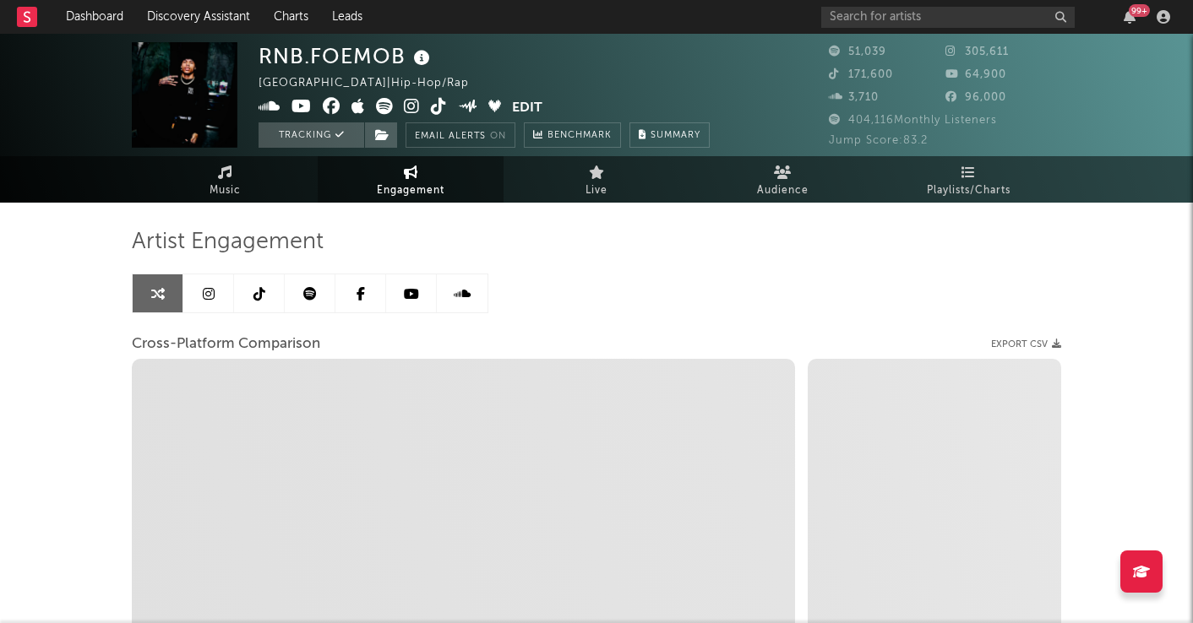
select select "1w"
select select "1m"
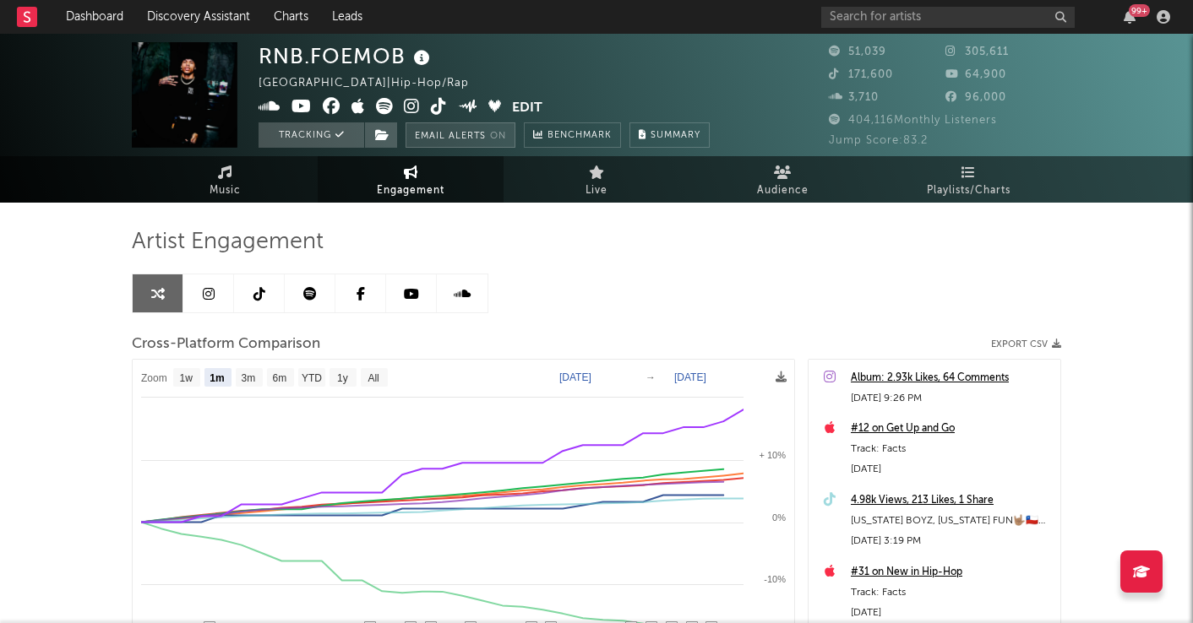
click at [480, 133] on button "Email Alerts On" at bounding box center [460, 134] width 110 height 25
select select "1w"
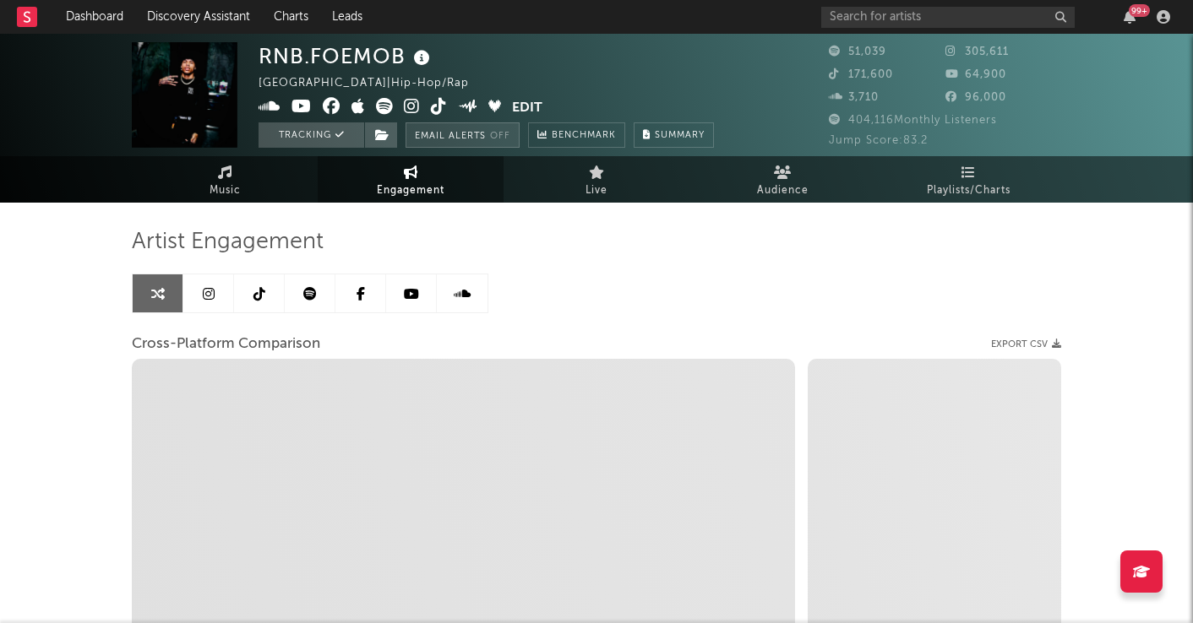
click at [480, 133] on button "Email Alerts Off" at bounding box center [462, 134] width 114 height 25
select select "1m"
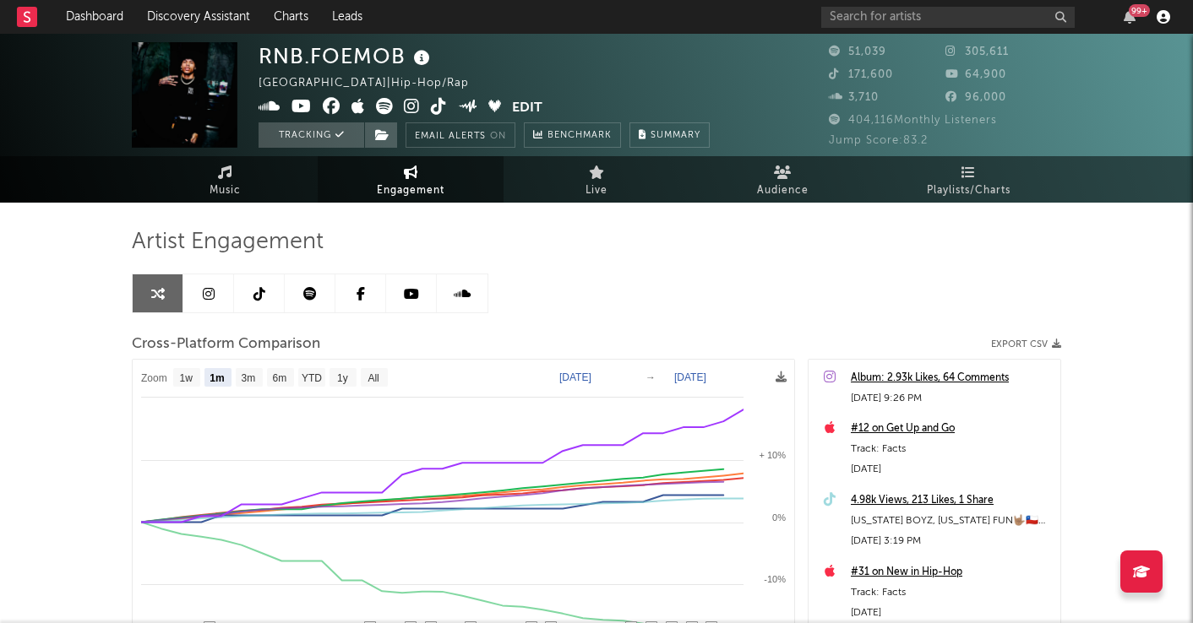
click at [1163, 23] on icon "button" at bounding box center [1163, 17] width 14 height 14
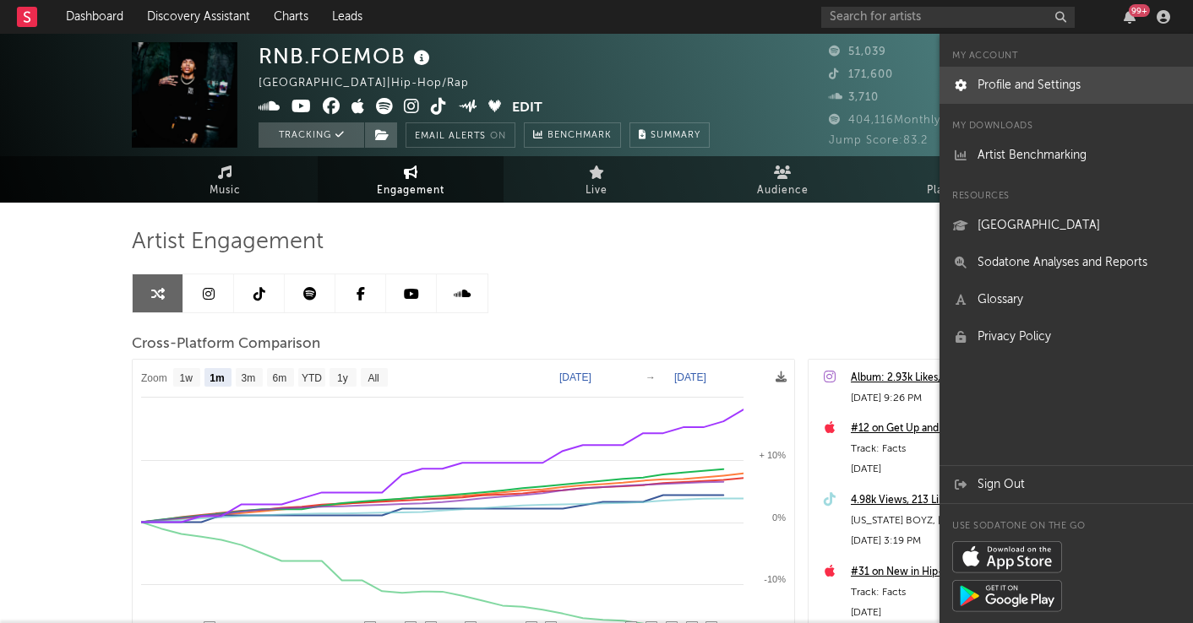
click at [1077, 78] on link "Profile and Settings" at bounding box center [1065, 85] width 253 height 37
select select "recorded_music"
select select "other"
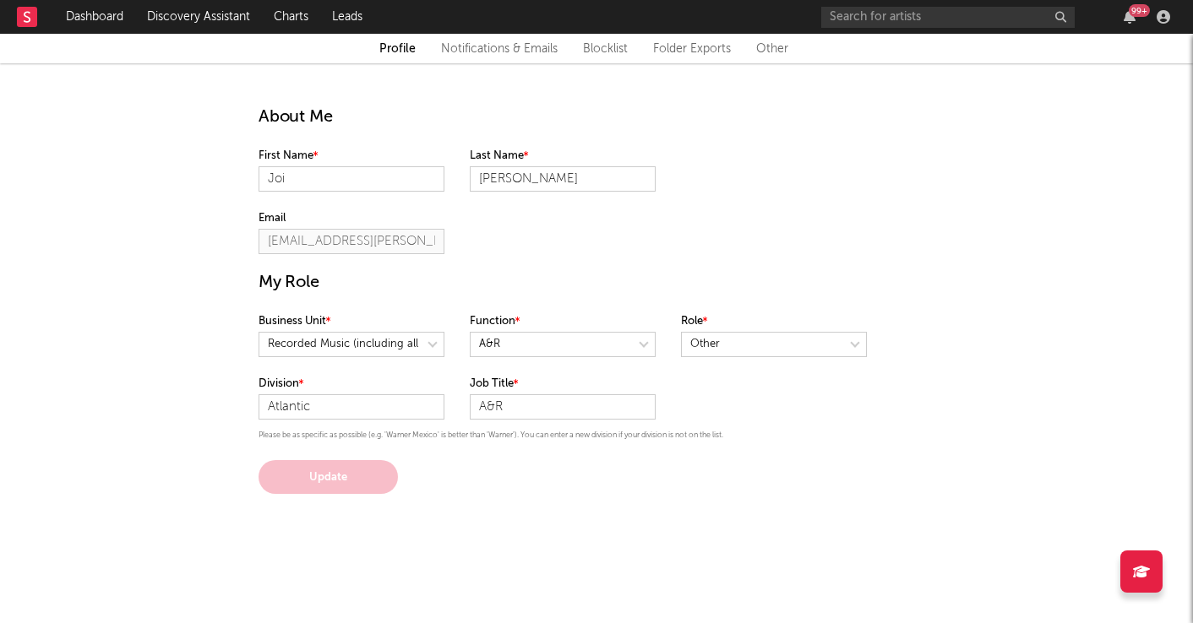
click at [357, 243] on input "[EMAIL_ADDRESS][PERSON_NAME][DOMAIN_NAME]" at bounding box center [351, 241] width 186 height 25
click at [526, 44] on link "Notifications & Emails" at bounding box center [499, 49] width 117 height 20
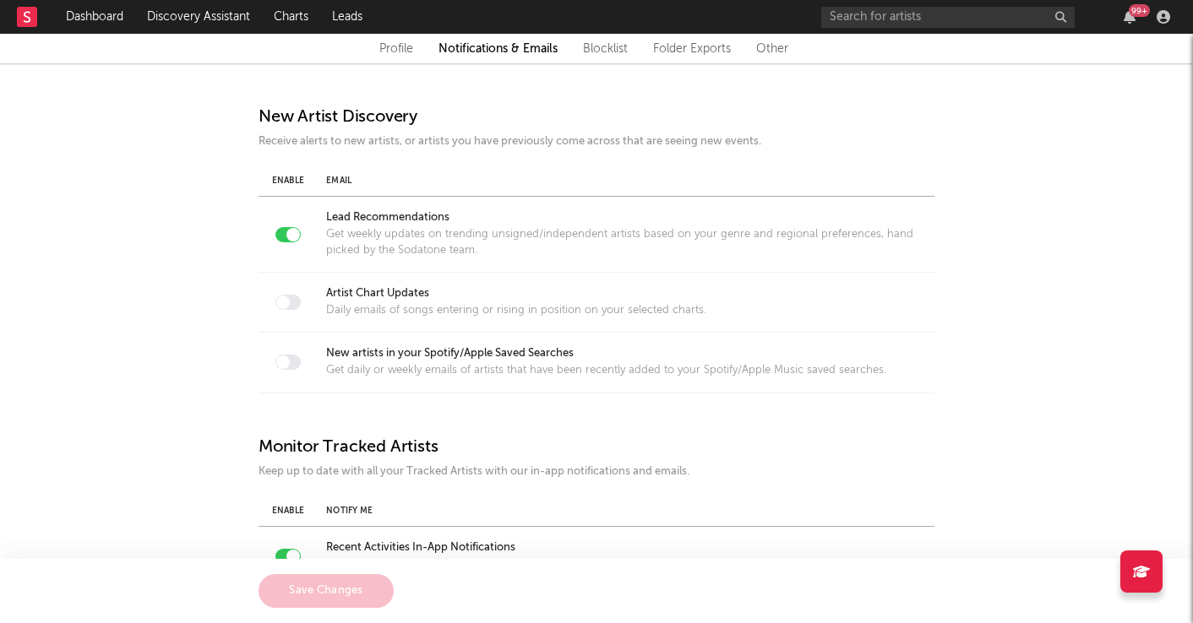
click at [1136, 22] on div "99 +" at bounding box center [1129, 17] width 25 height 14
click at [1135, 17] on div "99 +" at bounding box center [1129, 17] width 25 height 14
click at [1161, 19] on icon "button" at bounding box center [1163, 17] width 14 height 14
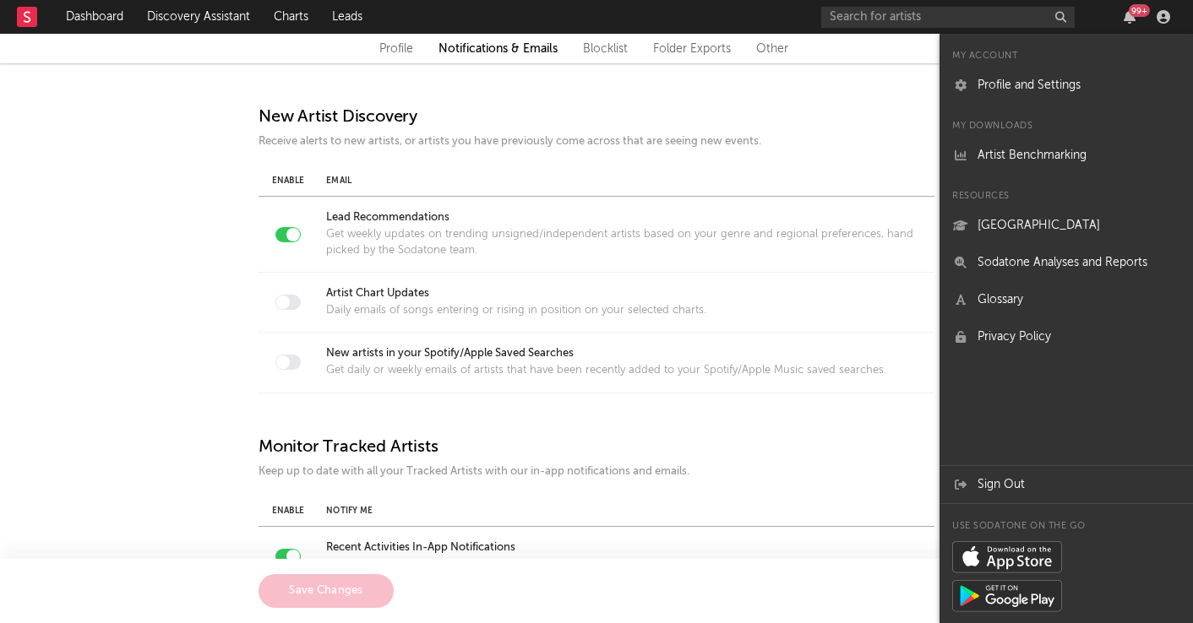
click at [134, 58] on div "Profile Notifications & Emails Blocklist Folder Exports Other" at bounding box center [597, 49] width 1014 height 20
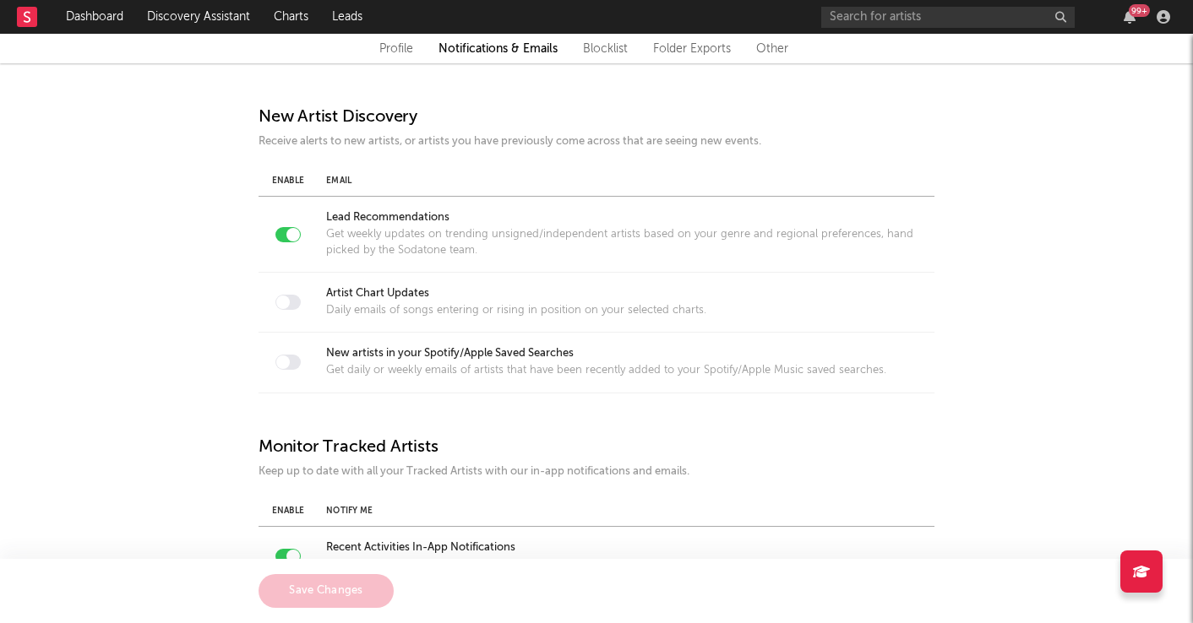
click at [23, 22] on rect at bounding box center [27, 17] width 20 height 20
